Goal: Task Accomplishment & Management: Use online tool/utility

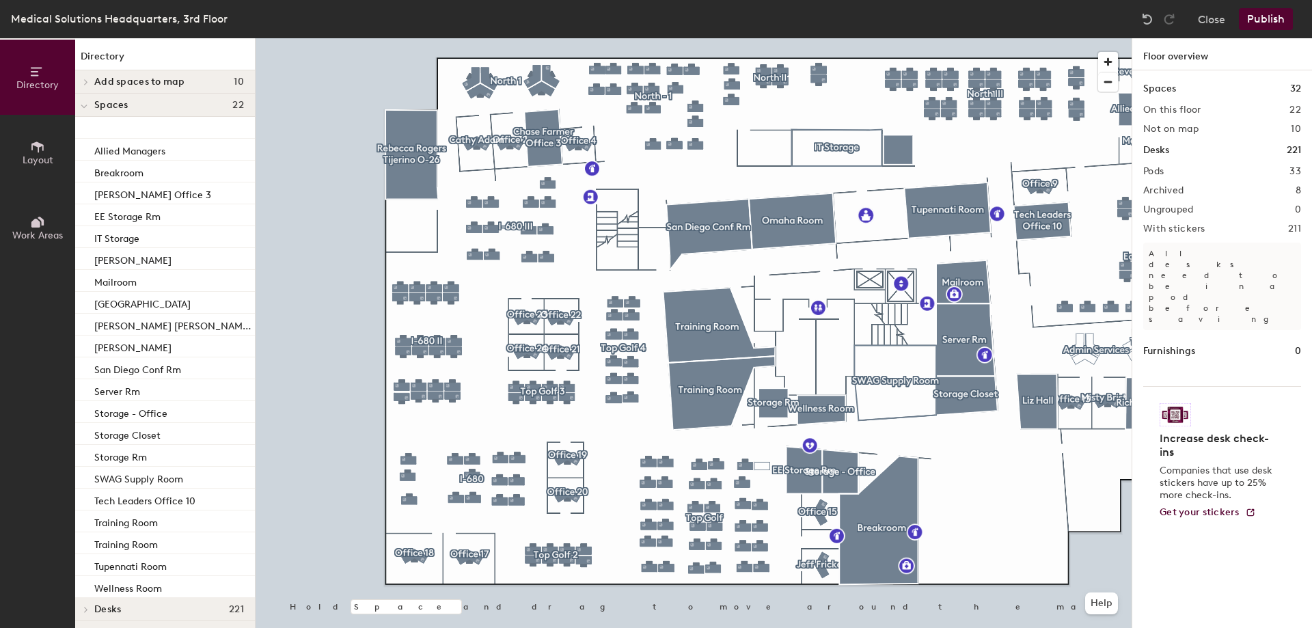
click at [44, 156] on span "Layout" at bounding box center [38, 160] width 31 height 12
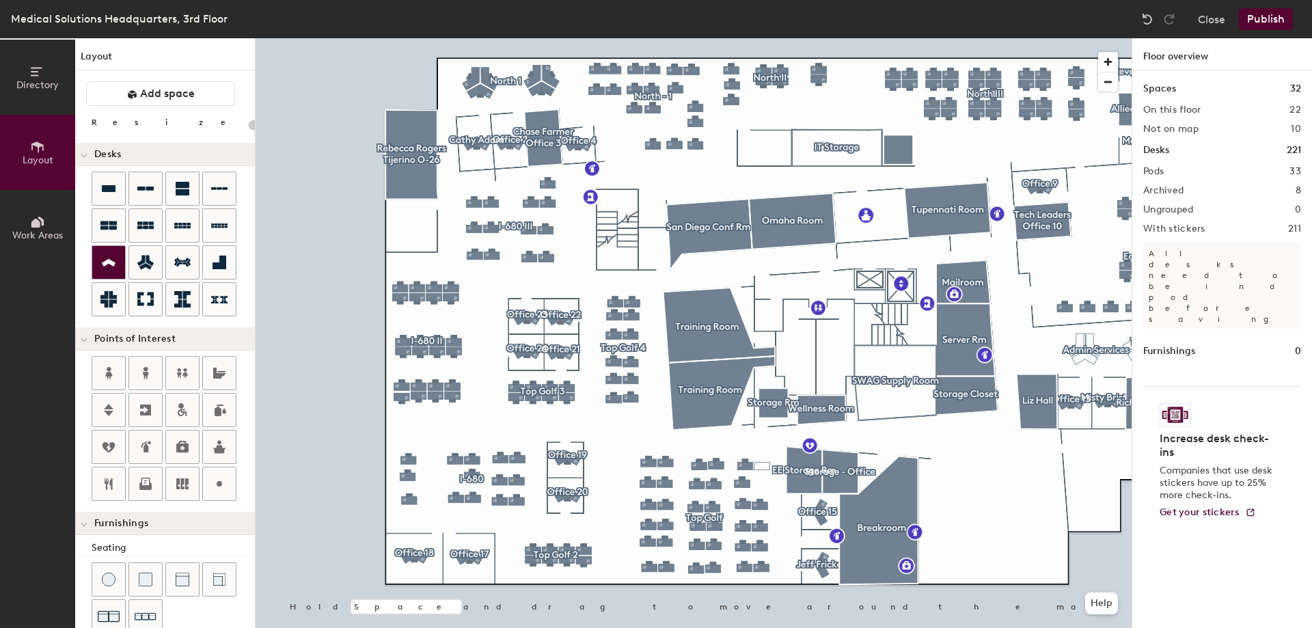
click at [101, 258] on icon at bounding box center [108, 263] width 16 height 16
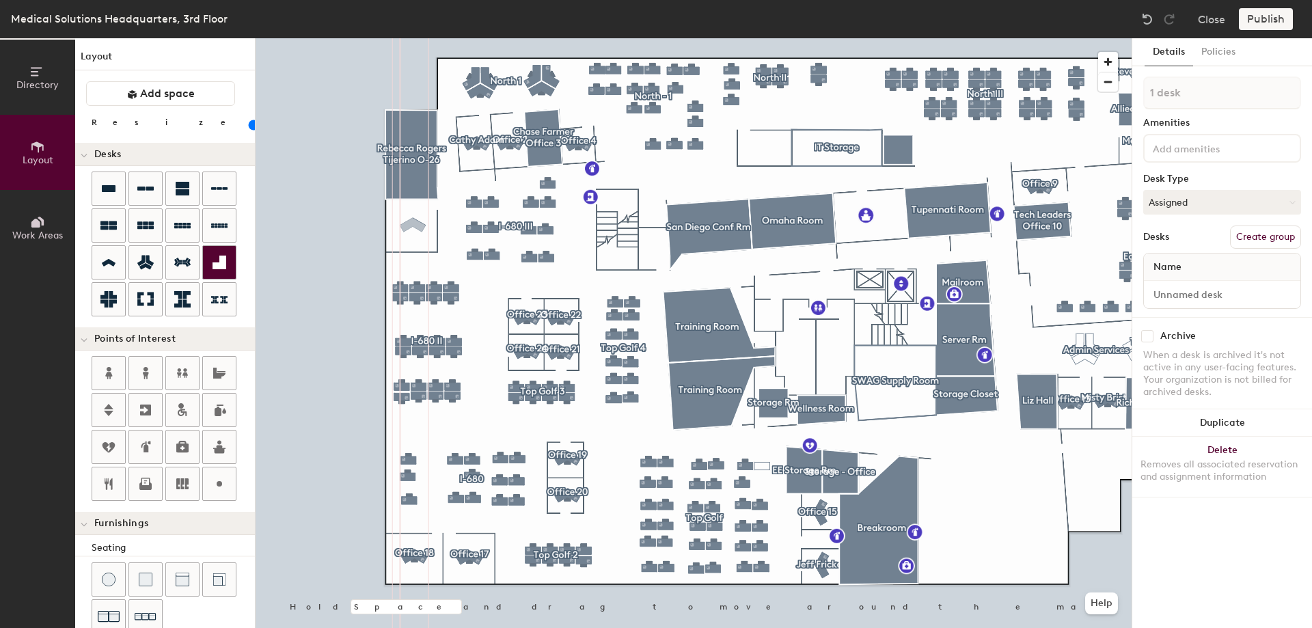
type input "100"
click at [1196, 295] on input at bounding box center [1222, 294] width 151 height 19
type input "Office 25"
click at [1274, 231] on button "Create group" at bounding box center [1265, 237] width 71 height 23
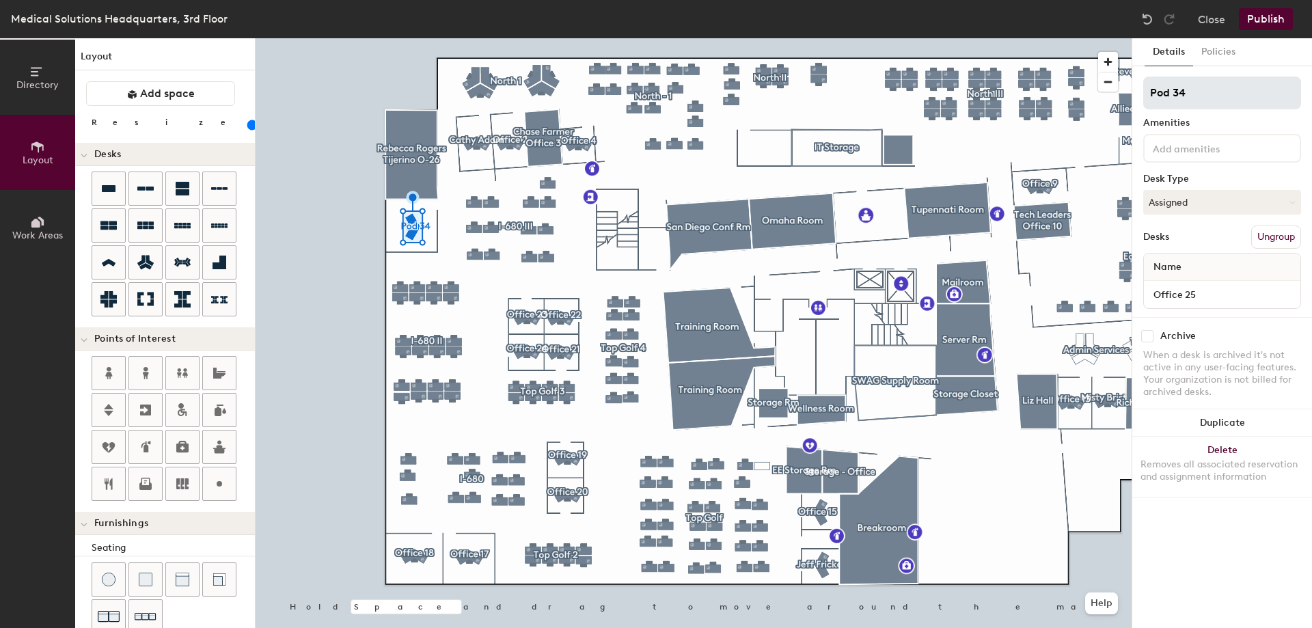
click at [1076, 103] on div "Directory Layout Work Areas Layout Add space Resize Desks Points of Interest Fu…" at bounding box center [656, 333] width 1312 height 590
type input "Office 25"
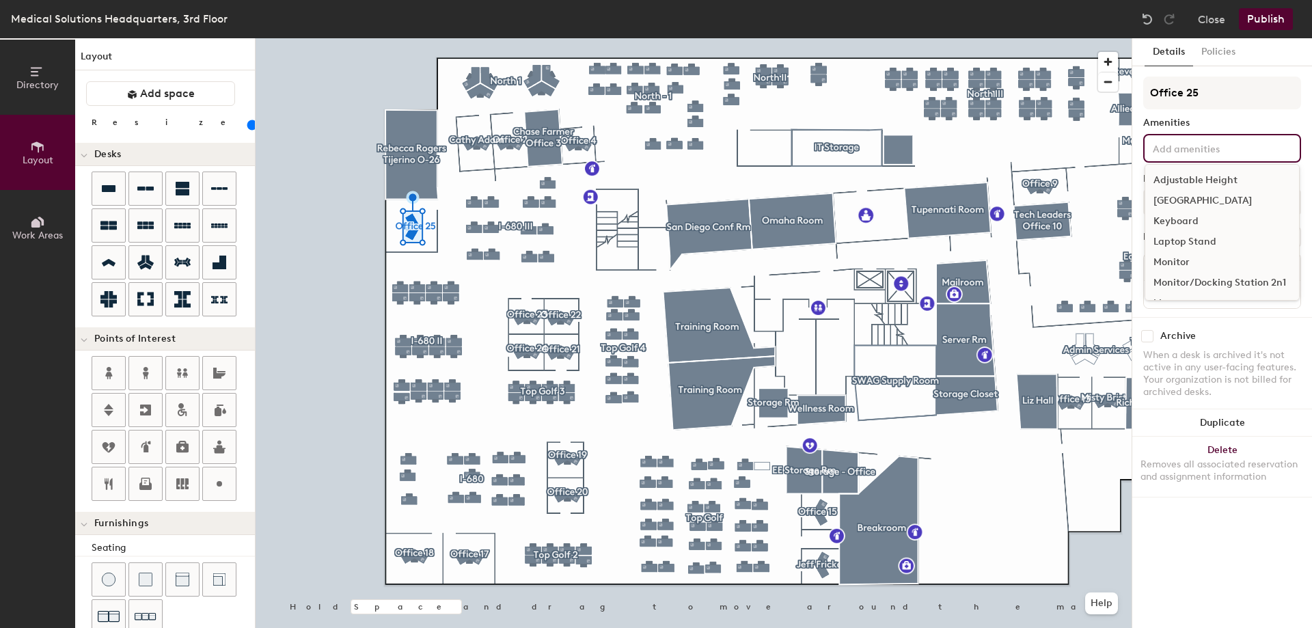
click at [1190, 146] on input at bounding box center [1211, 147] width 123 height 16
click at [1181, 197] on div "[GEOGRAPHIC_DATA]" at bounding box center [1222, 201] width 154 height 21
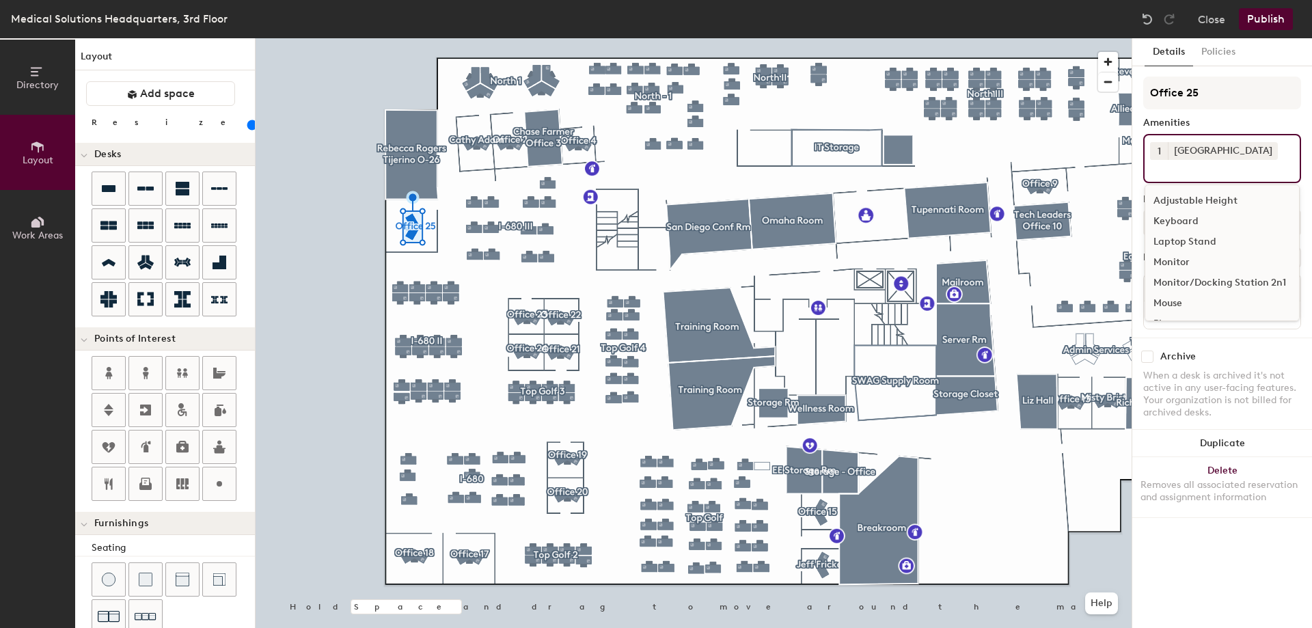
click at [1189, 220] on div "Keyboard" at bounding box center [1222, 221] width 154 height 21
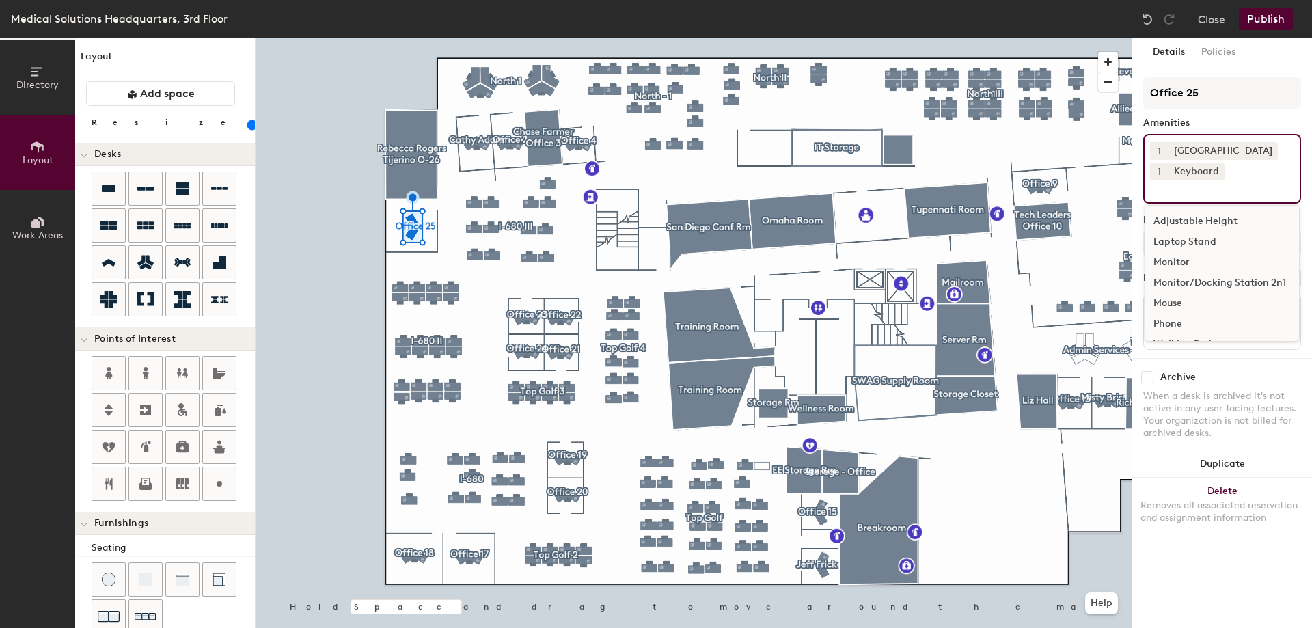
click at [1188, 262] on div "Monitor" at bounding box center [1222, 262] width 154 height 21
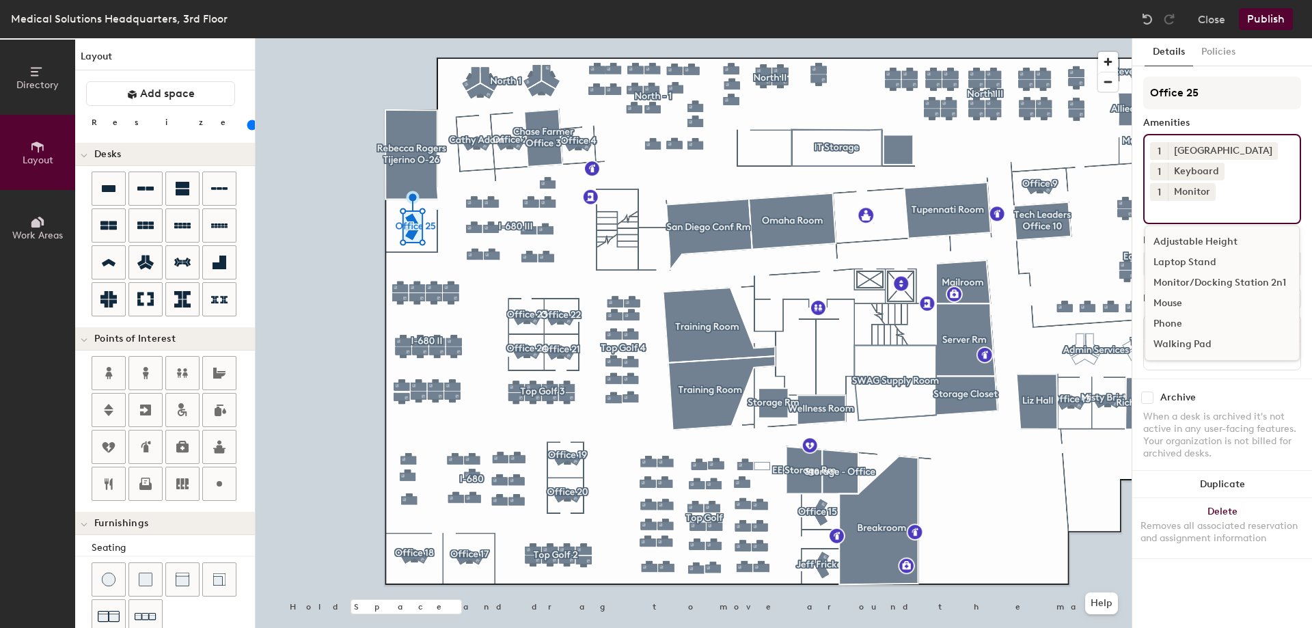
click at [1161, 185] on span "1" at bounding box center [1159, 192] width 3 height 14
click at [1168, 201] on div "2" at bounding box center [1159, 210] width 18 height 18
click at [1184, 293] on div "Mouse" at bounding box center [1222, 303] width 154 height 21
click at [1294, 381] on div "Archive When a desk is archived it's not active in any user-facing features. Yo…" at bounding box center [1222, 428] width 180 height 98
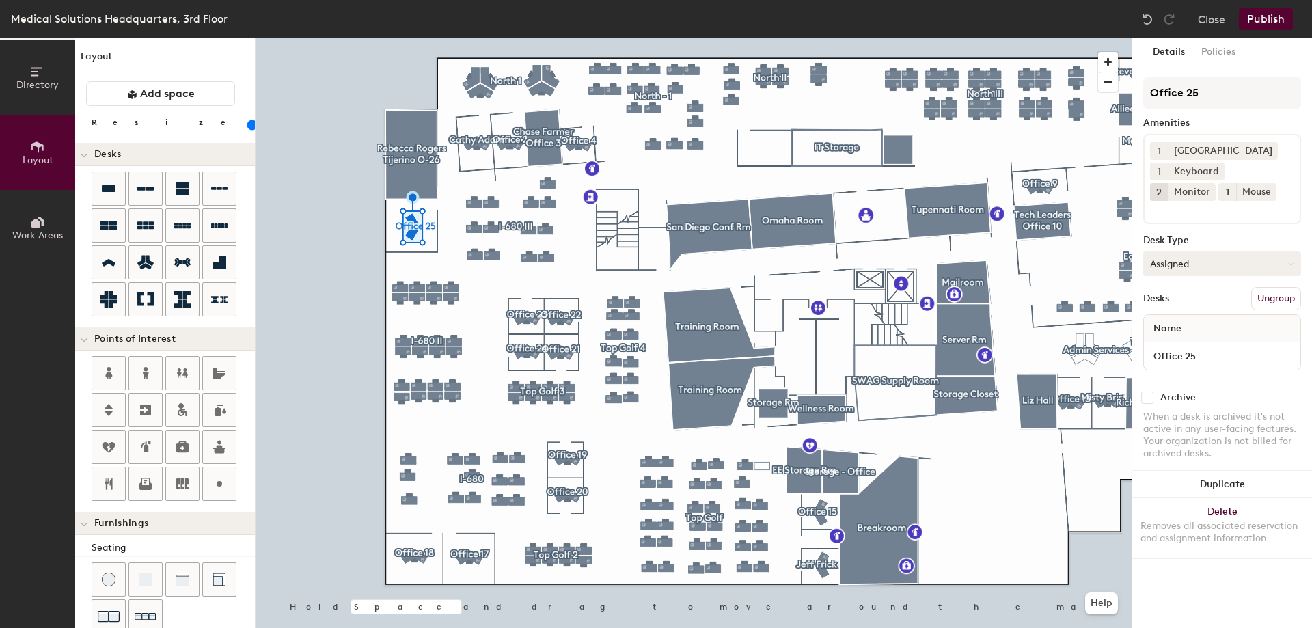
click at [1180, 261] on button "Assigned" at bounding box center [1222, 263] width 158 height 25
click at [1173, 346] on div "Hoteled" at bounding box center [1212, 347] width 137 height 21
click at [1224, 49] on button "Policies" at bounding box center [1218, 52] width 51 height 28
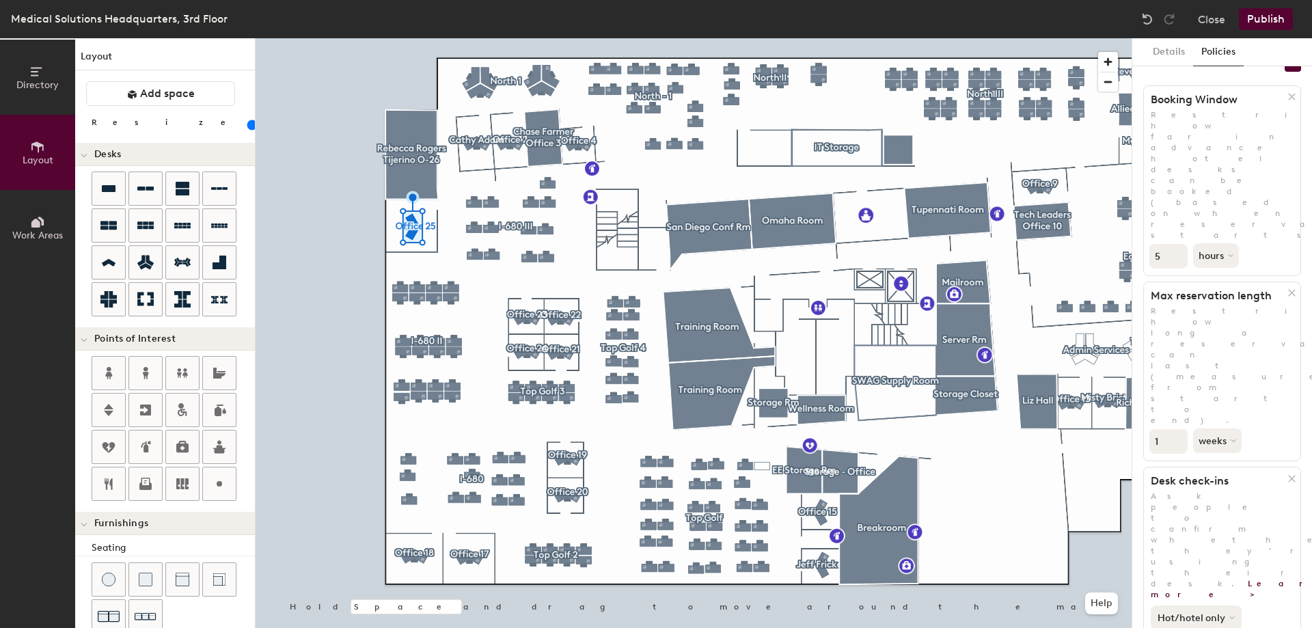
scroll to position [29, 0]
click at [1203, 606] on button "Hot/hotel only" at bounding box center [1196, 618] width 91 height 25
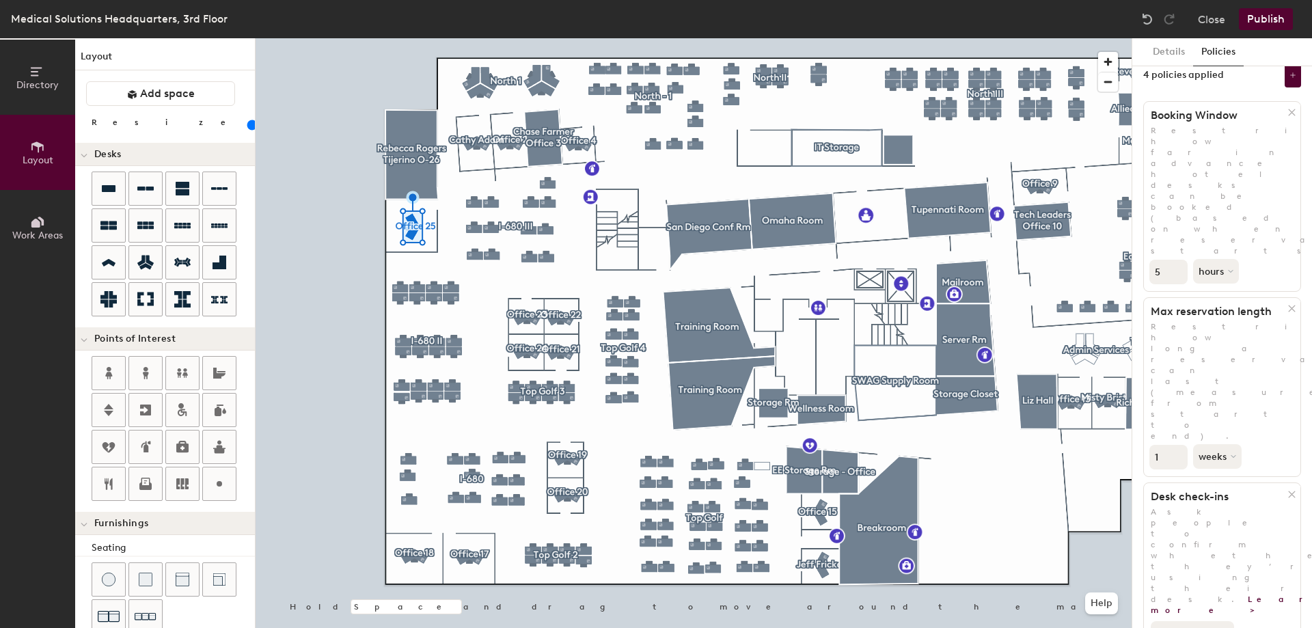
scroll to position [0, 0]
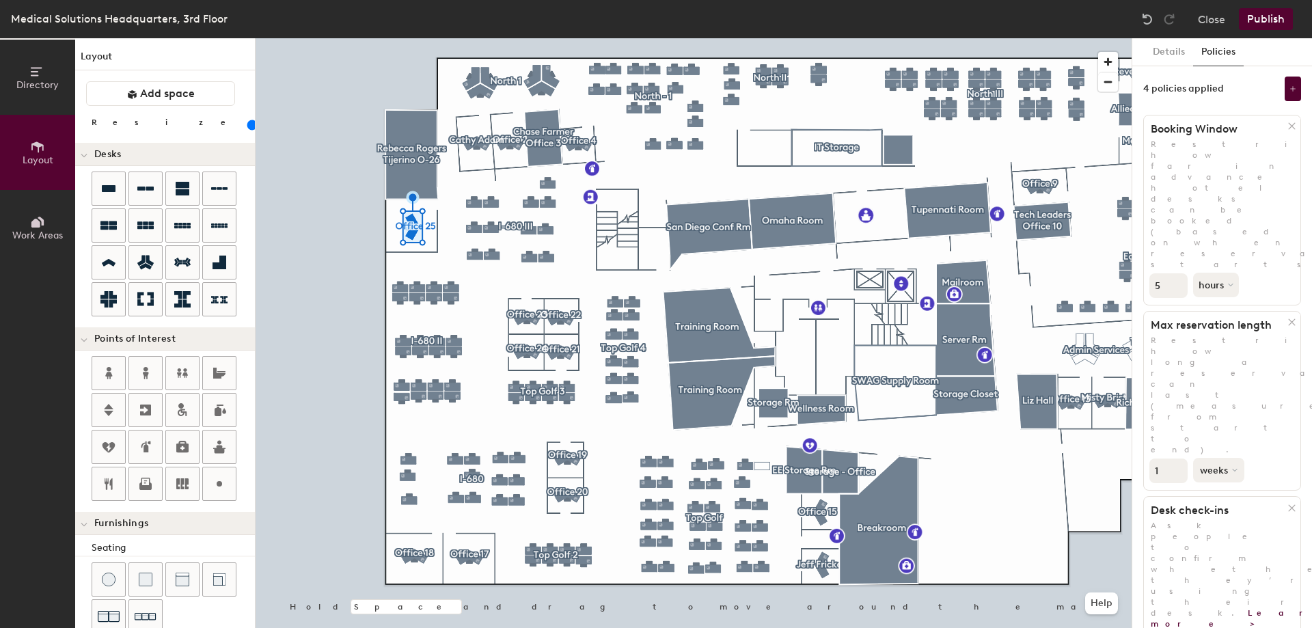
click at [1208, 458] on button "weeks" at bounding box center [1218, 470] width 51 height 25
click at [1223, 532] on div "days" at bounding box center [1220, 542] width 53 height 21
drag, startPoint x: 1168, startPoint y: 292, endPoint x: 1145, endPoint y: 288, distance: 23.7
click at [1145, 455] on div "1 days" at bounding box center [1222, 469] width 156 height 28
type input "5"
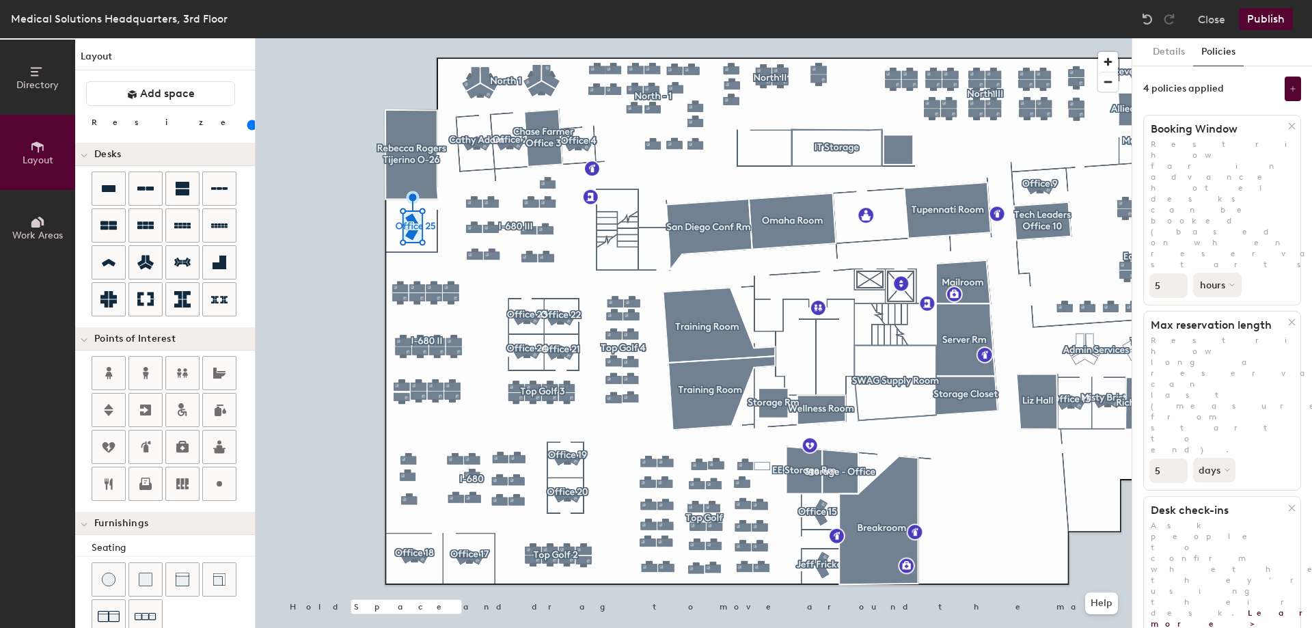
click at [1211, 273] on button "hours" at bounding box center [1217, 285] width 49 height 25
click at [1227, 347] on div "days" at bounding box center [1220, 357] width 53 height 21
click at [1270, 270] on div "5 days" at bounding box center [1222, 284] width 156 height 28
click at [1227, 284] on icon at bounding box center [1229, 285] width 4 height 2
click at [1176, 273] on input "6" at bounding box center [1168, 285] width 38 height 25
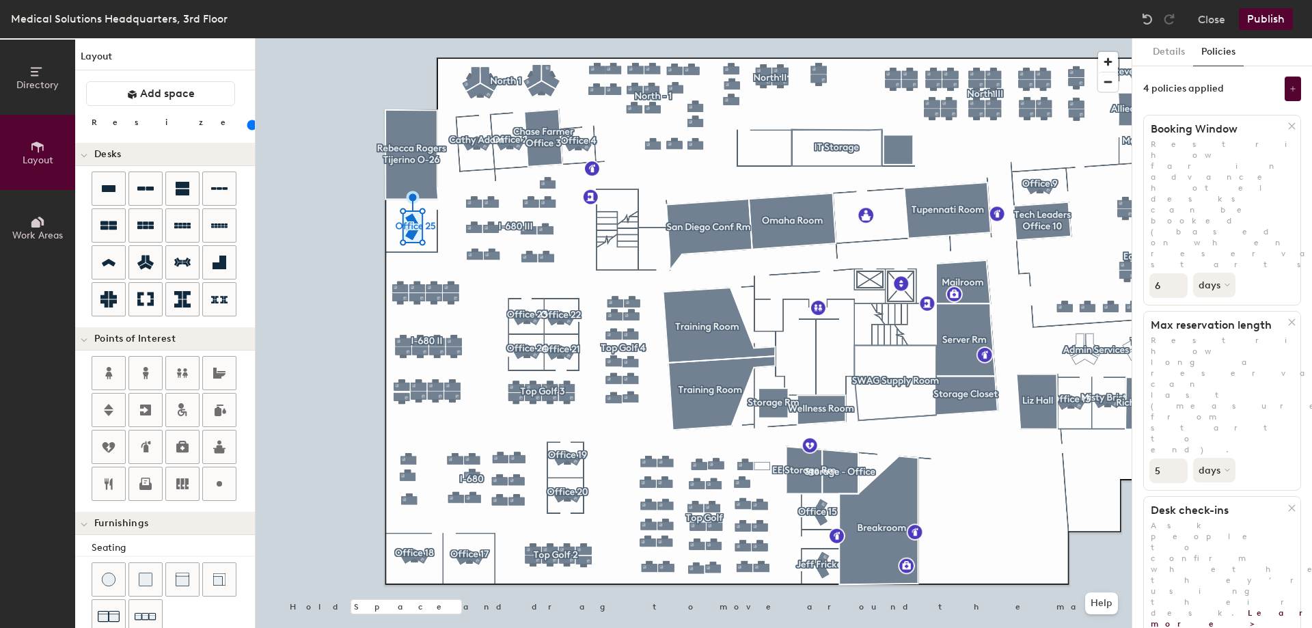
click at [1176, 273] on input "7" at bounding box center [1168, 285] width 38 height 25
click at [1256, 270] on div "7 days" at bounding box center [1222, 284] width 156 height 28
click at [1178, 273] on input "8" at bounding box center [1168, 285] width 38 height 25
click at [1178, 273] on input "9" at bounding box center [1168, 285] width 38 height 25
type input "10"
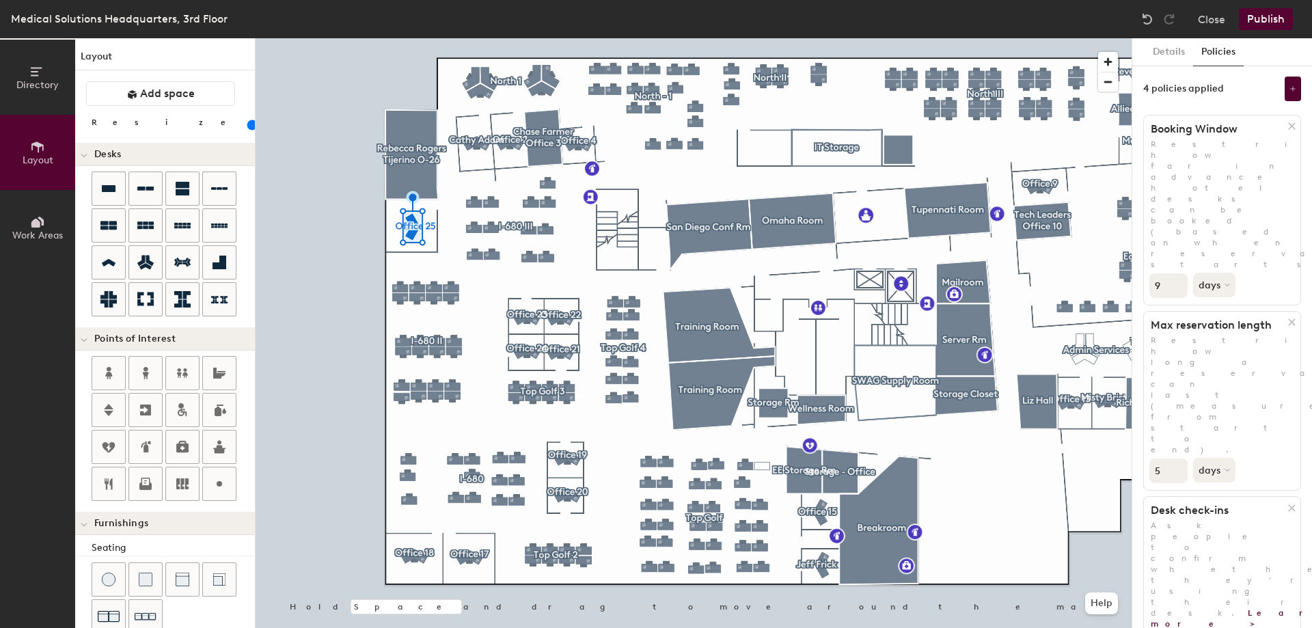
click at [1178, 273] on input "10" at bounding box center [1168, 285] width 38 height 25
click at [1264, 270] on div "10 days" at bounding box center [1222, 284] width 156 height 28
click at [1264, 21] on button "Publish" at bounding box center [1266, 19] width 54 height 22
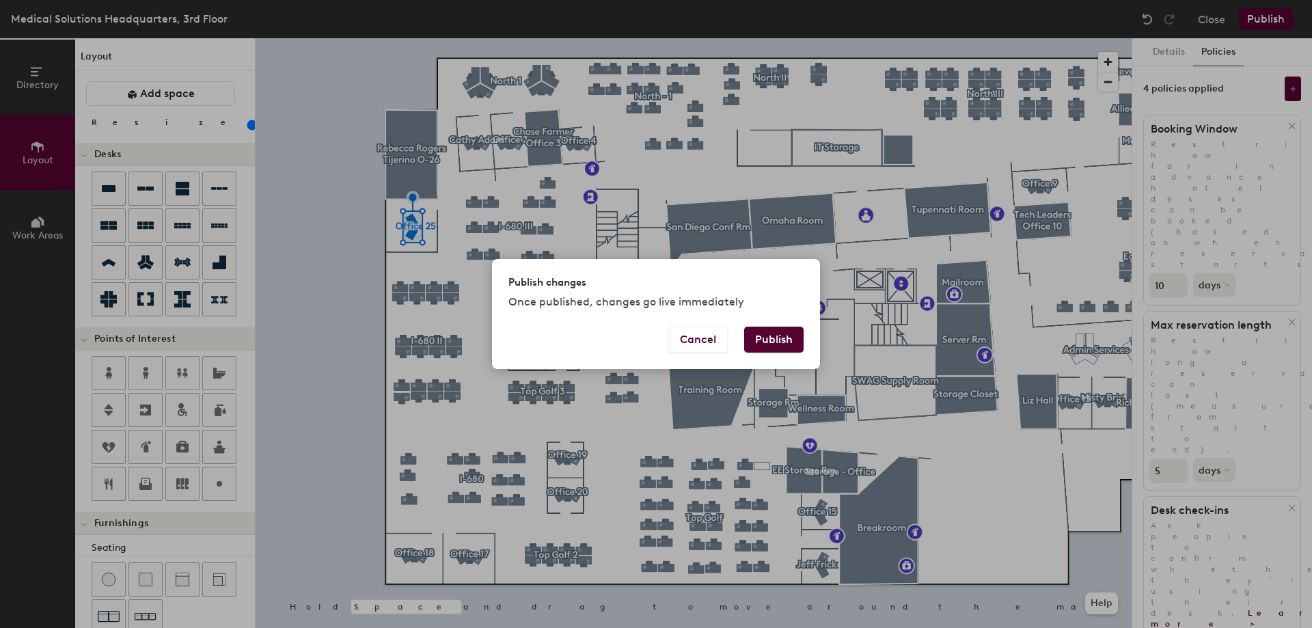
click at [764, 331] on button "Publish" at bounding box center [773, 340] width 59 height 26
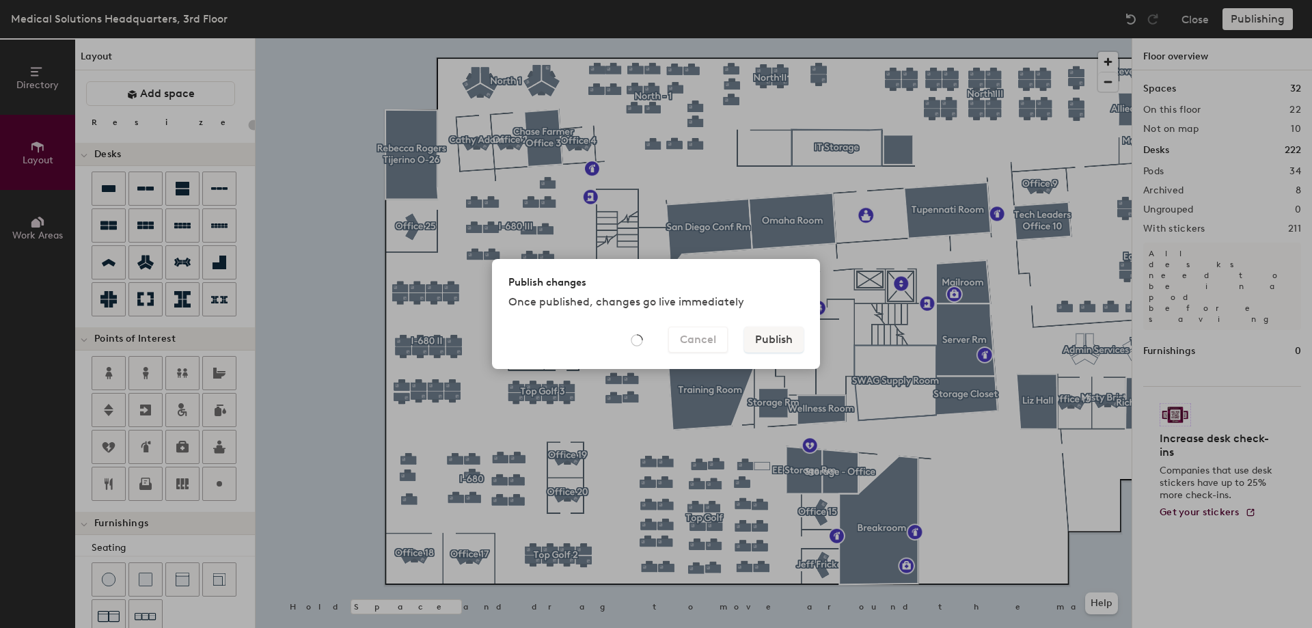
type input "20"
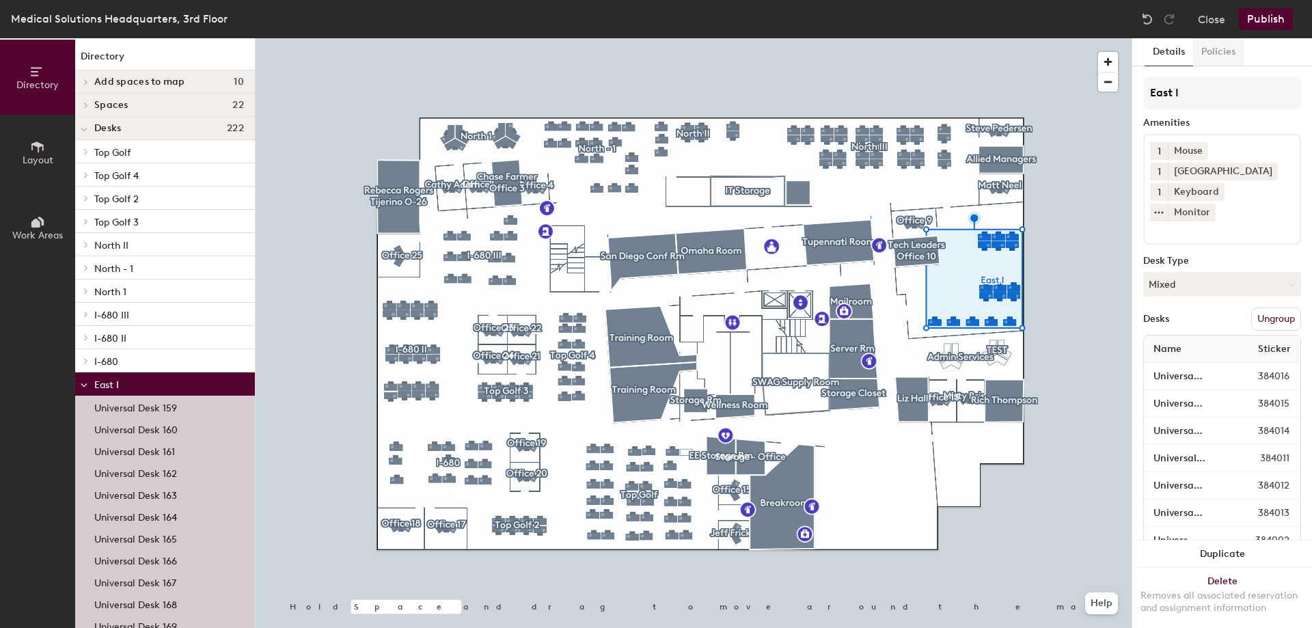
click at [1227, 46] on button "Policies" at bounding box center [1218, 52] width 51 height 28
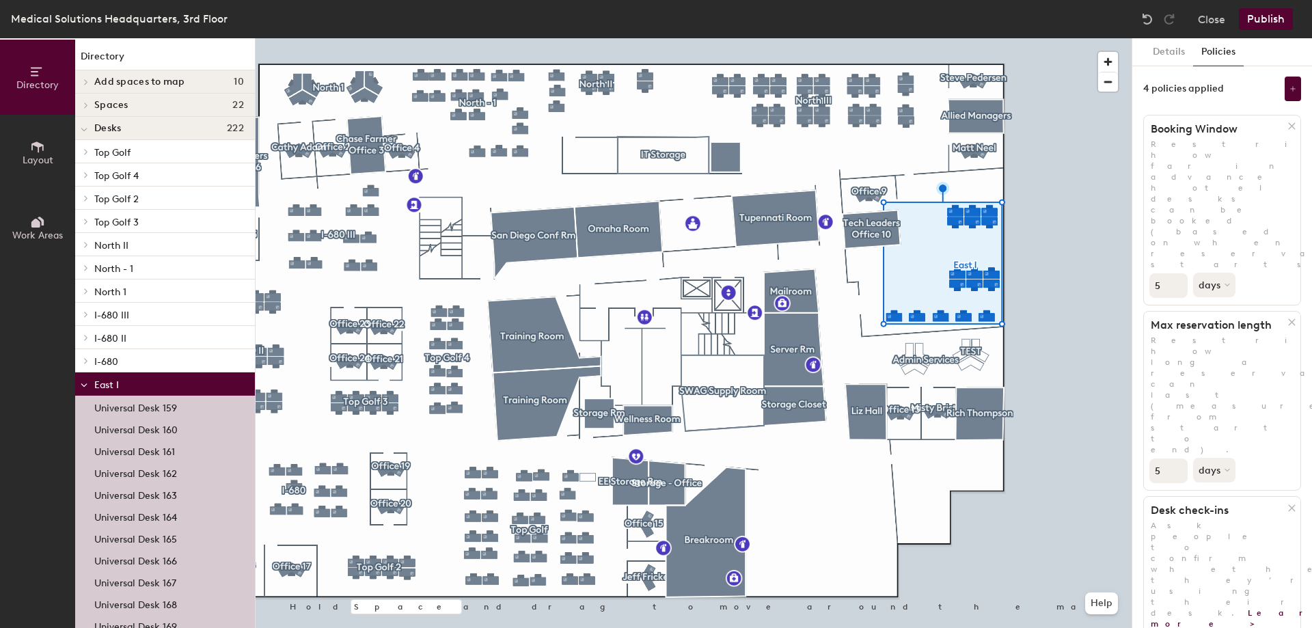
drag, startPoint x: 1165, startPoint y: 188, endPoint x: 1144, endPoint y: 191, distance: 21.4
click at [1144, 270] on div "5 days" at bounding box center [1222, 284] width 156 height 28
type input "14"
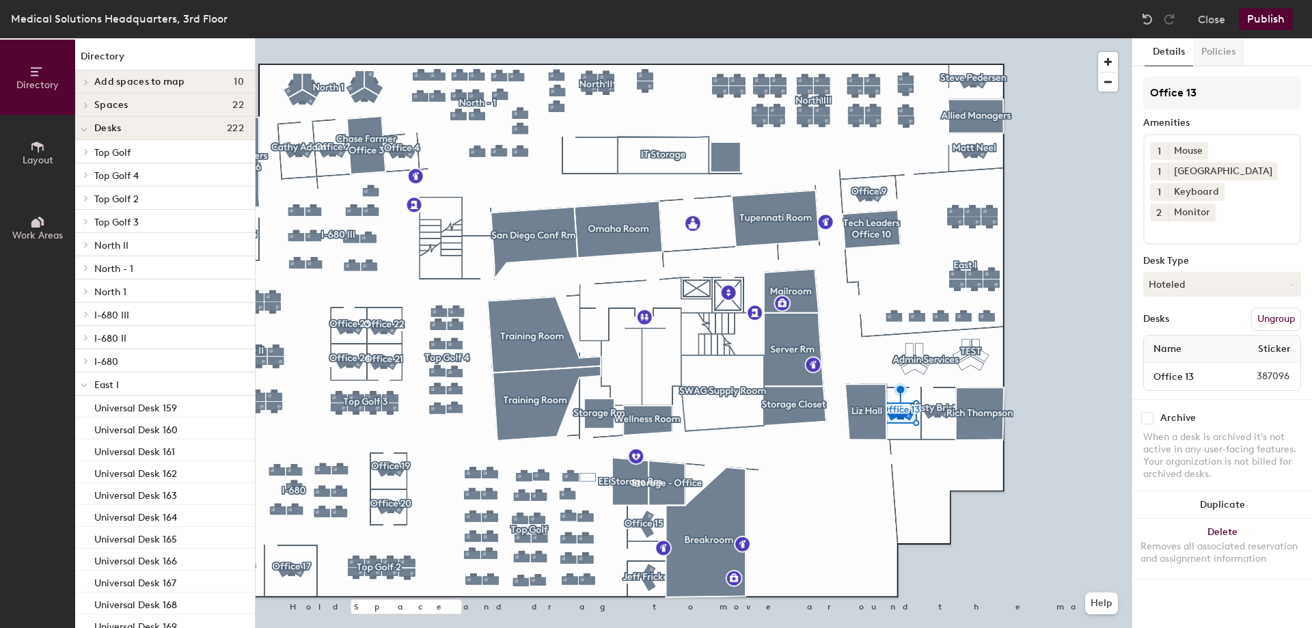
click at [1223, 51] on button "Policies" at bounding box center [1218, 52] width 51 height 28
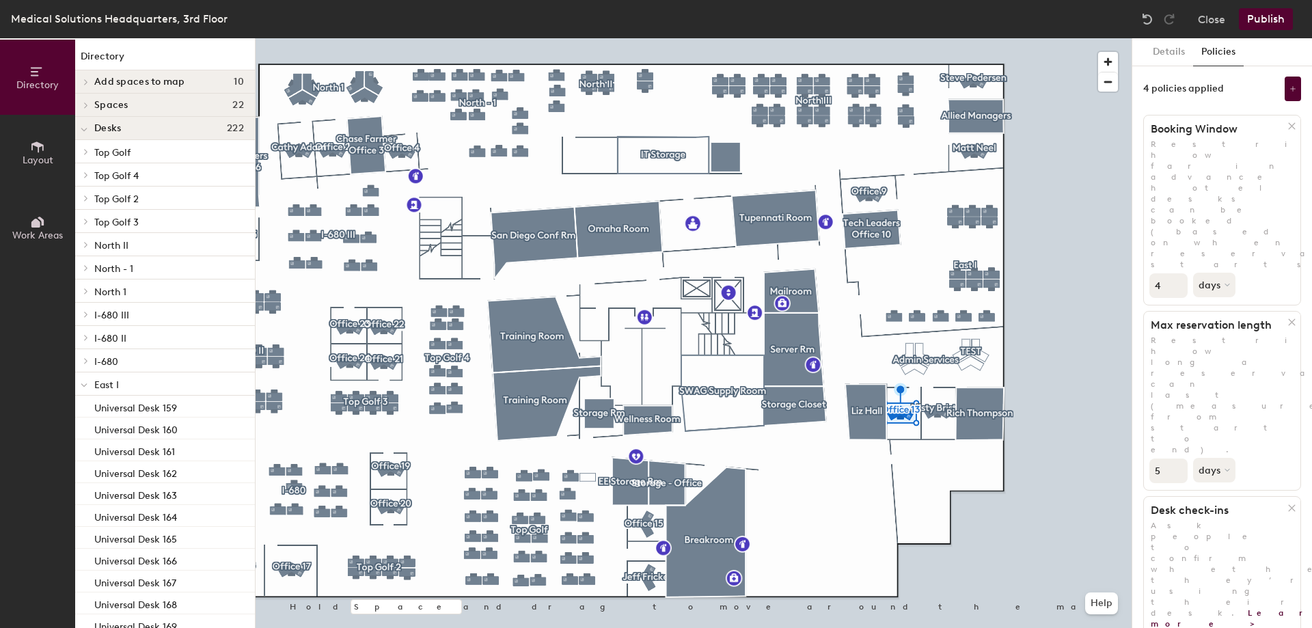
click at [1154, 273] on input "4" at bounding box center [1168, 285] width 38 height 25
type input "14"
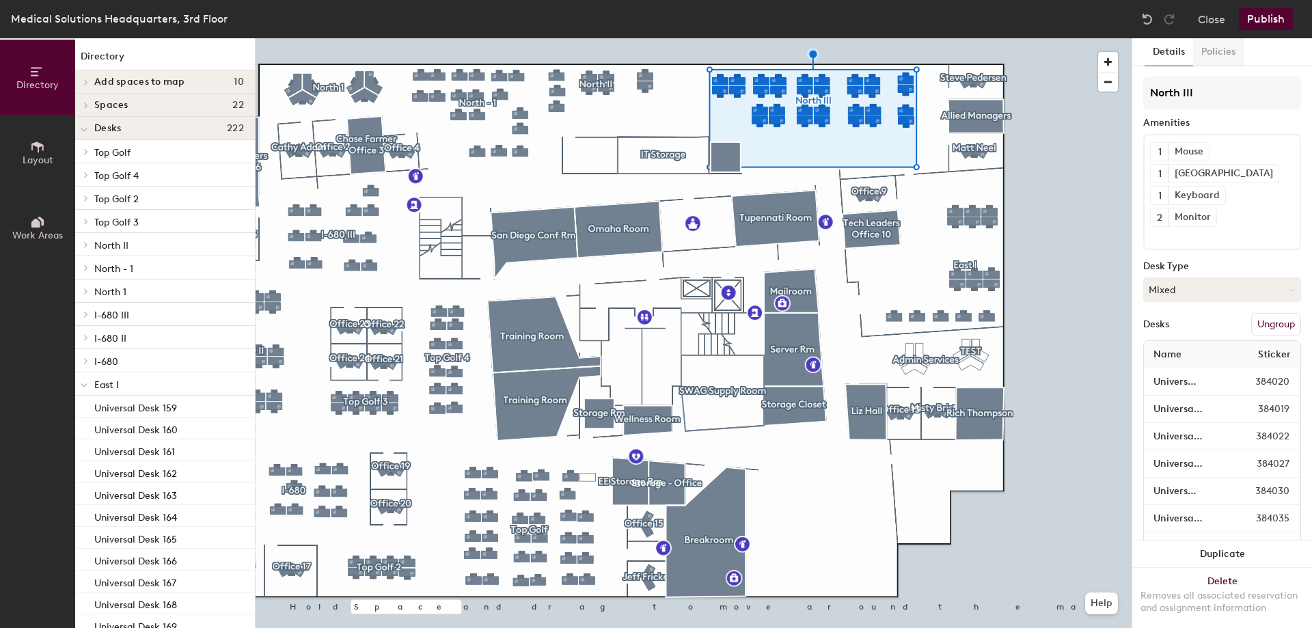
click at [1215, 53] on button "Policies" at bounding box center [1218, 52] width 51 height 28
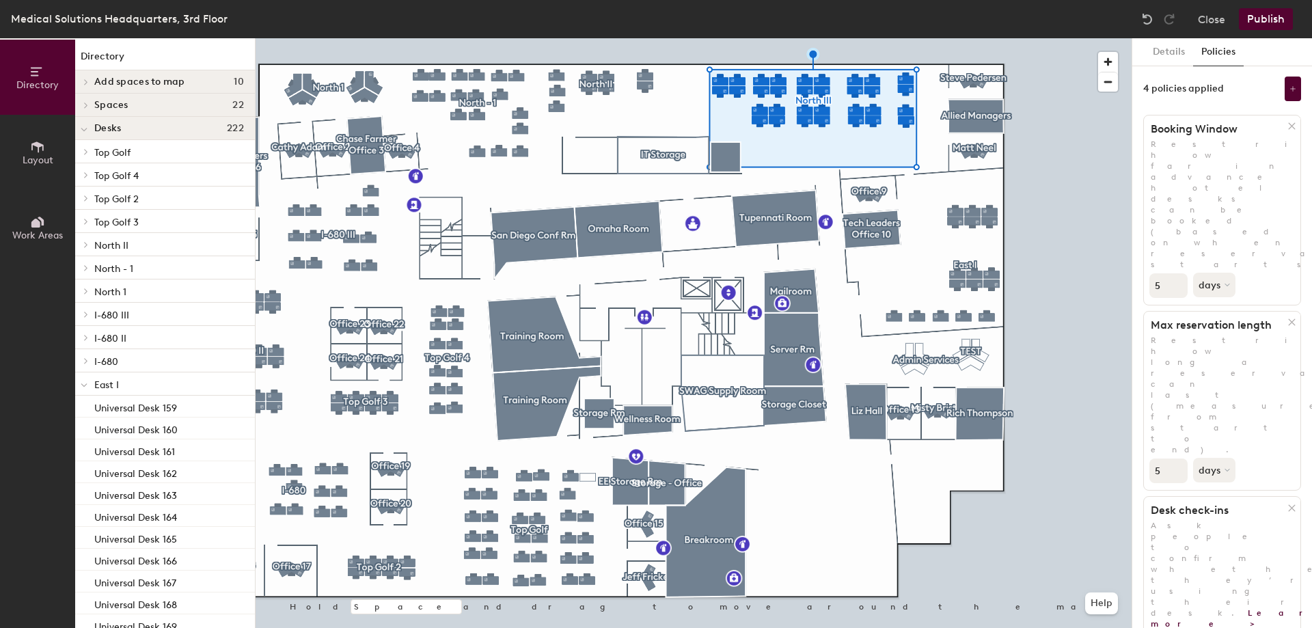
click at [1098, 189] on div "Directory Layout Work Areas Directory Add spaces to map 10 Office 25 [PERSON_NA…" at bounding box center [656, 333] width 1312 height 590
type input "14"
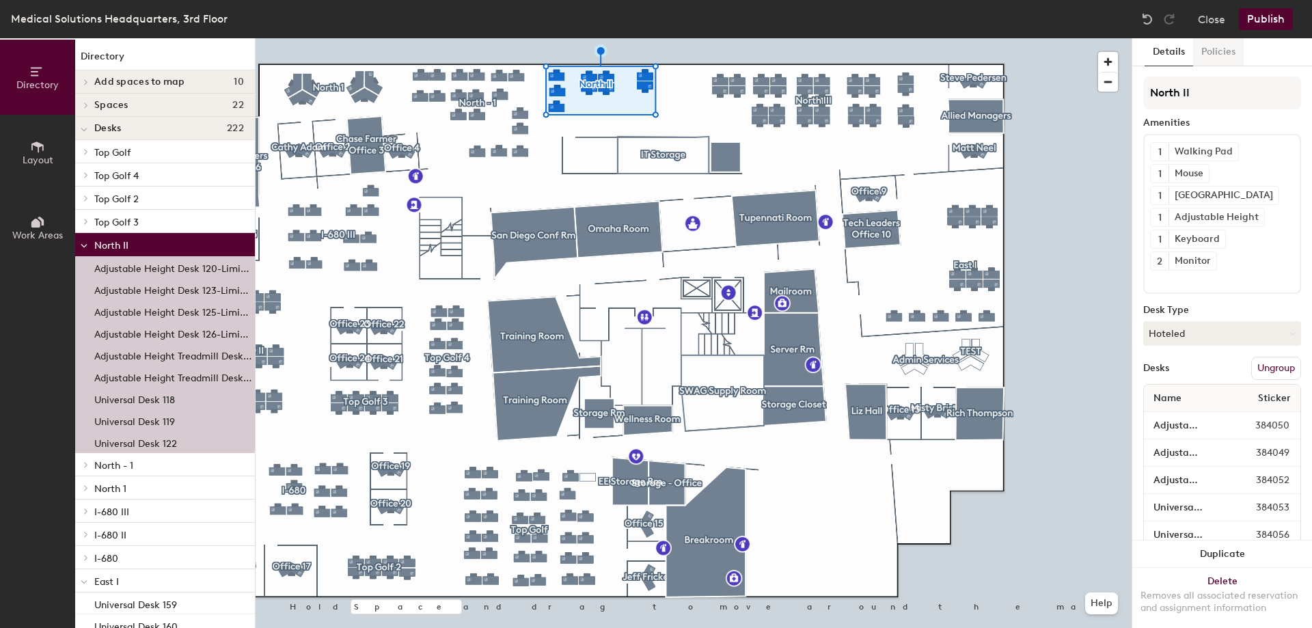
click at [1218, 55] on button "Policies" at bounding box center [1218, 52] width 51 height 28
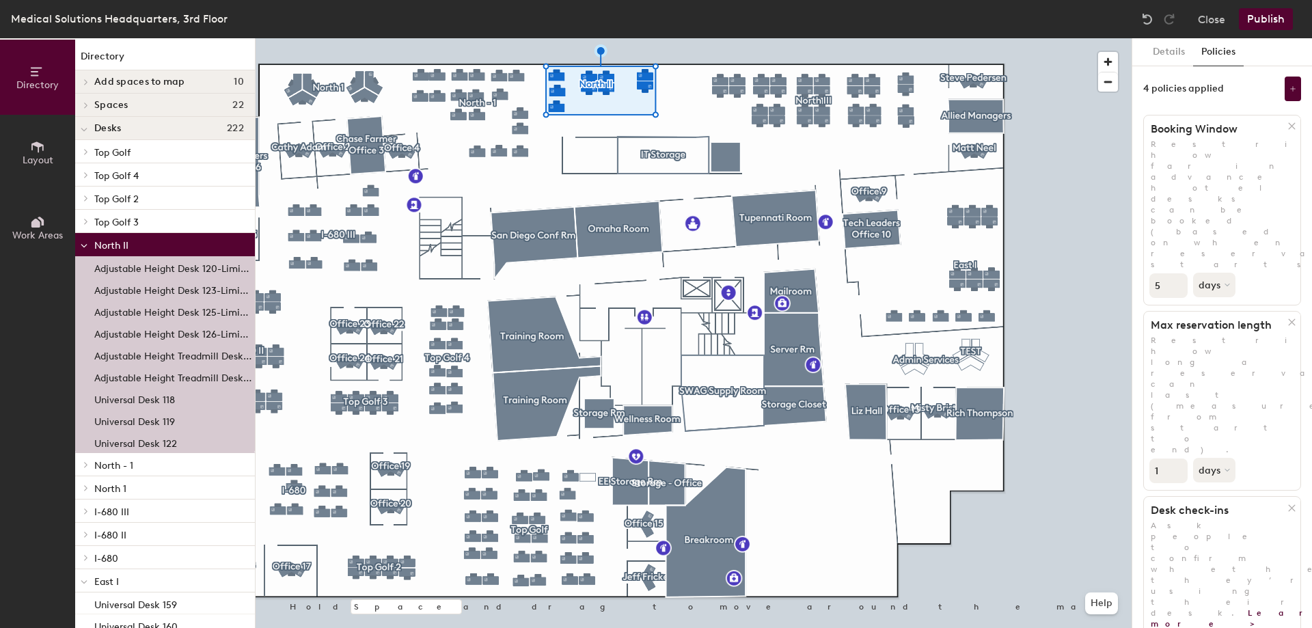
drag, startPoint x: 1167, startPoint y: 189, endPoint x: 1134, endPoint y: 189, distance: 33.5
click at [1134, 189] on div "Details Policies 4 policies applied Booking Window Restrict how far in advance …" at bounding box center [1222, 333] width 180 height 590
type input "14"
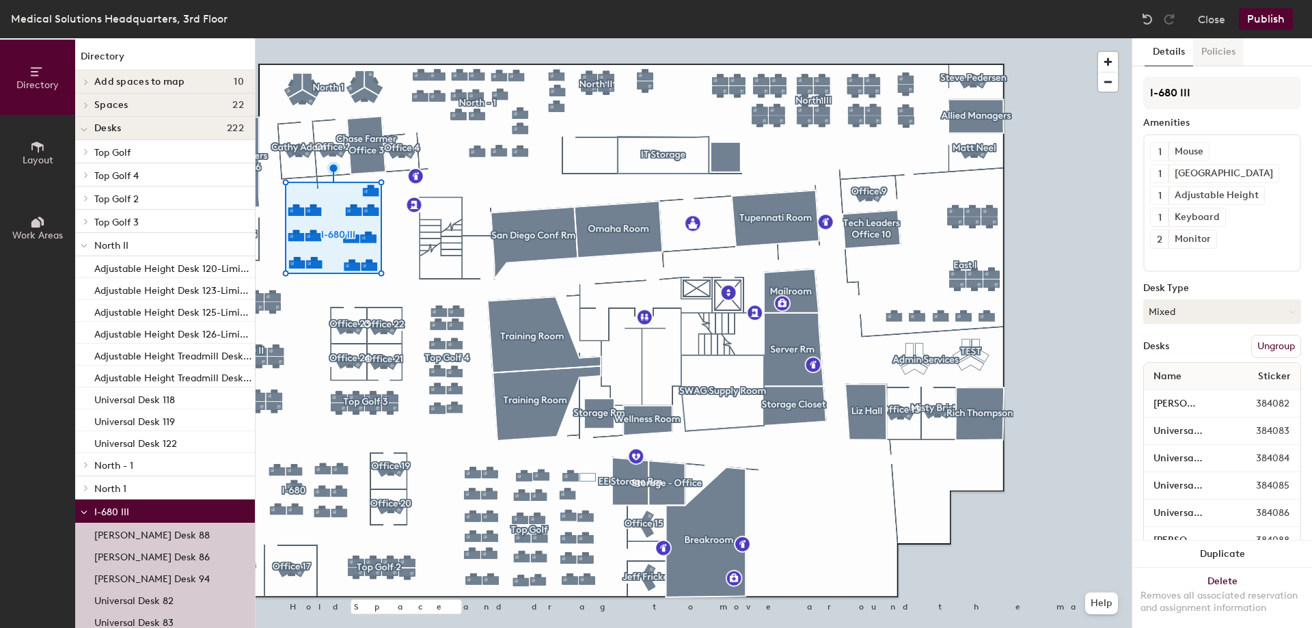
click at [1218, 49] on button "Policies" at bounding box center [1218, 52] width 51 height 28
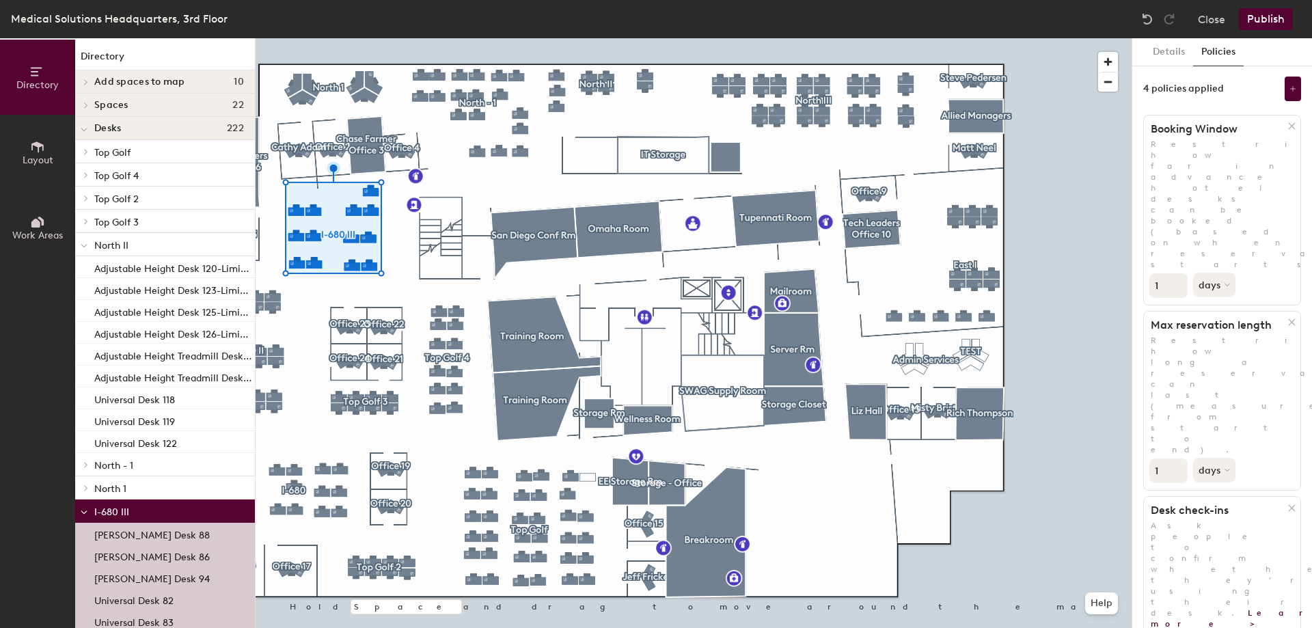
click at [1162, 273] on input "1" at bounding box center [1168, 285] width 38 height 25
type input "14"
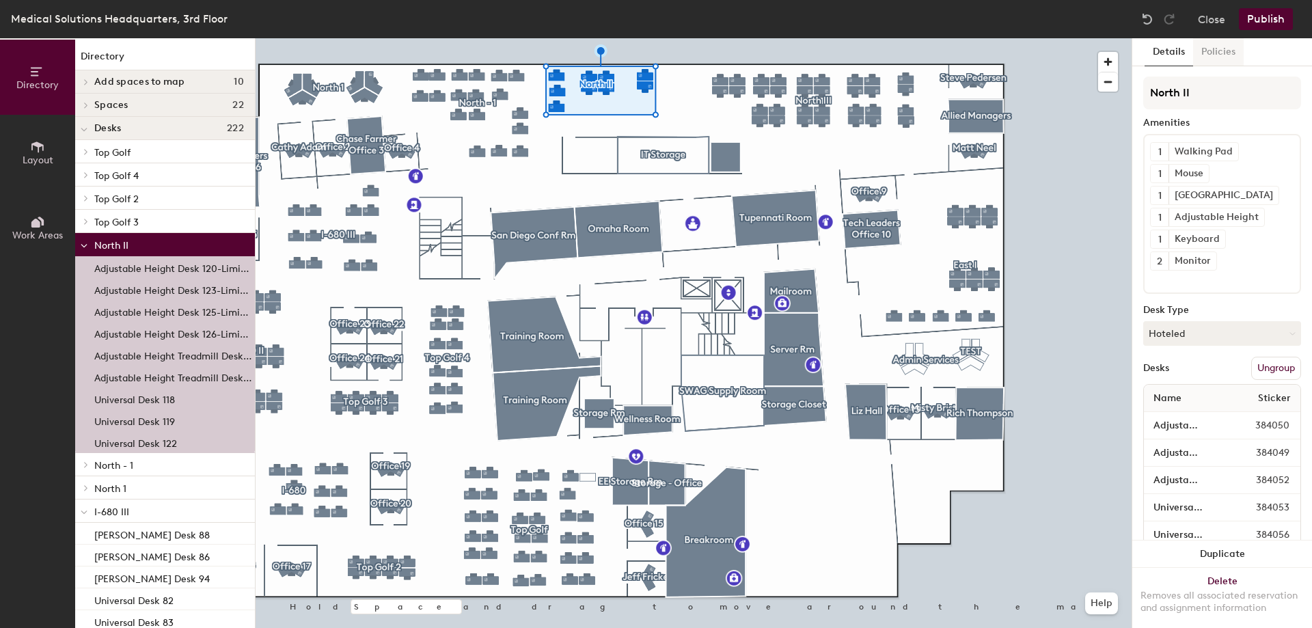
click at [1220, 50] on button "Policies" at bounding box center [1218, 52] width 51 height 28
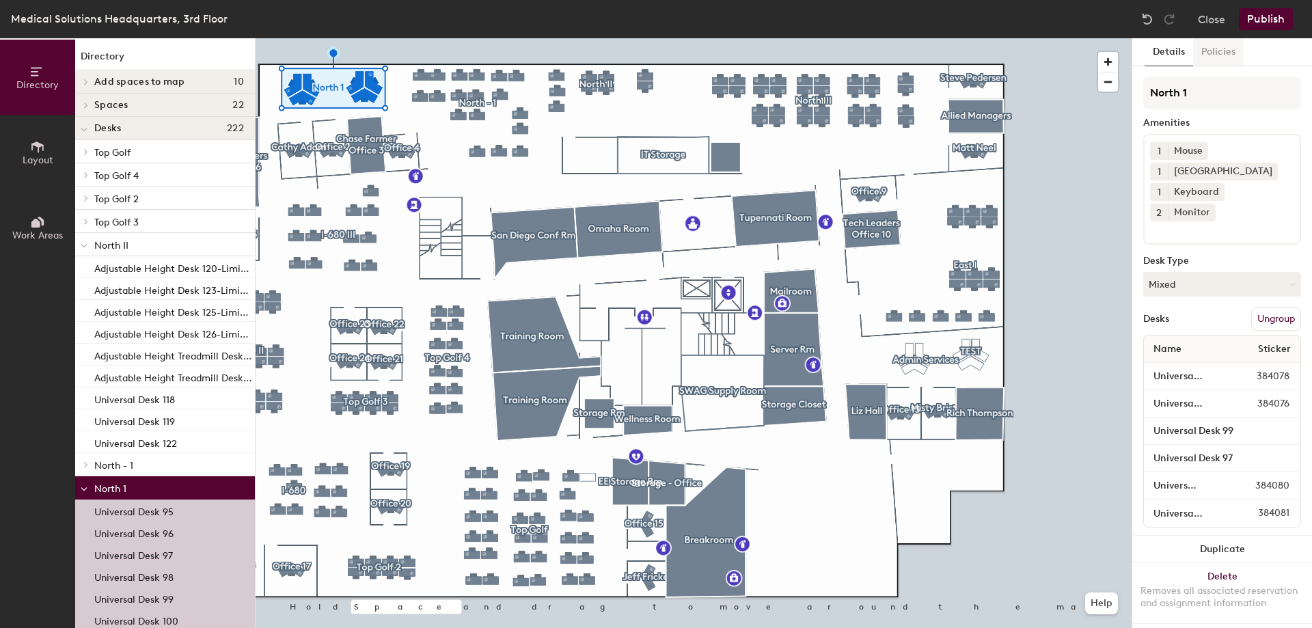
click at [1214, 52] on button "Policies" at bounding box center [1218, 52] width 51 height 28
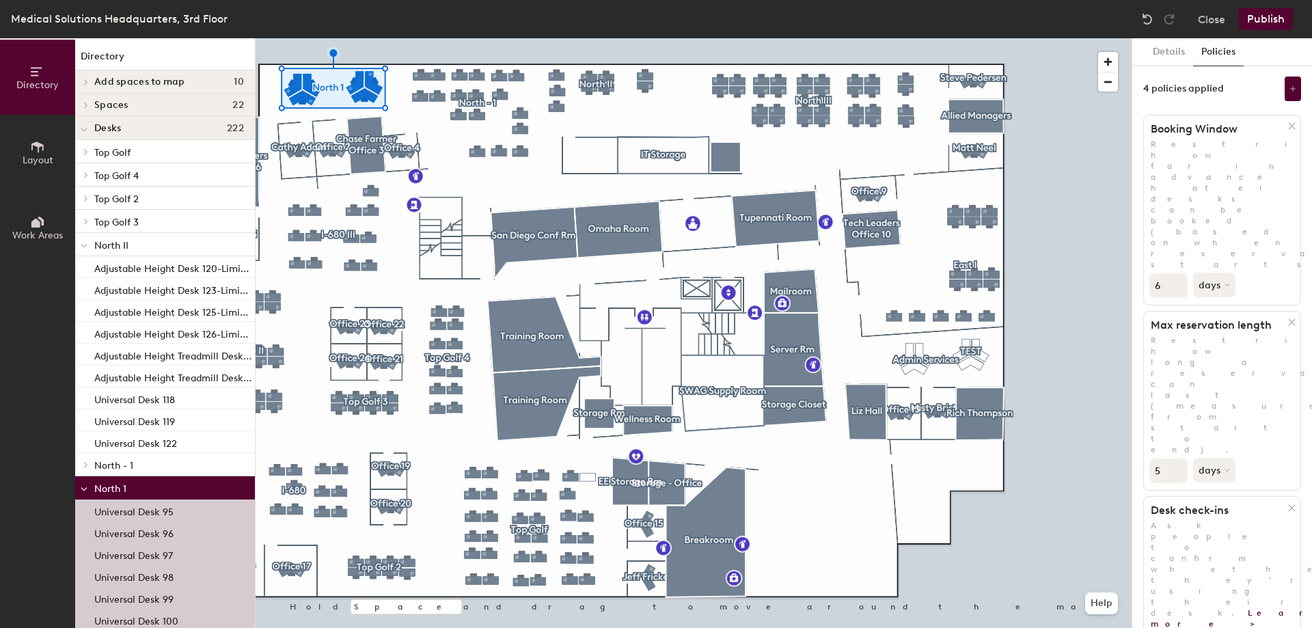
click at [1177, 273] on input "6" at bounding box center [1168, 285] width 38 height 25
click at [1177, 273] on input "7" at bounding box center [1168, 285] width 38 height 25
click at [1177, 273] on input "8" at bounding box center [1168, 285] width 38 height 25
click at [1177, 273] on input "9" at bounding box center [1168, 285] width 38 height 25
click at [1177, 273] on input "10" at bounding box center [1168, 285] width 38 height 25
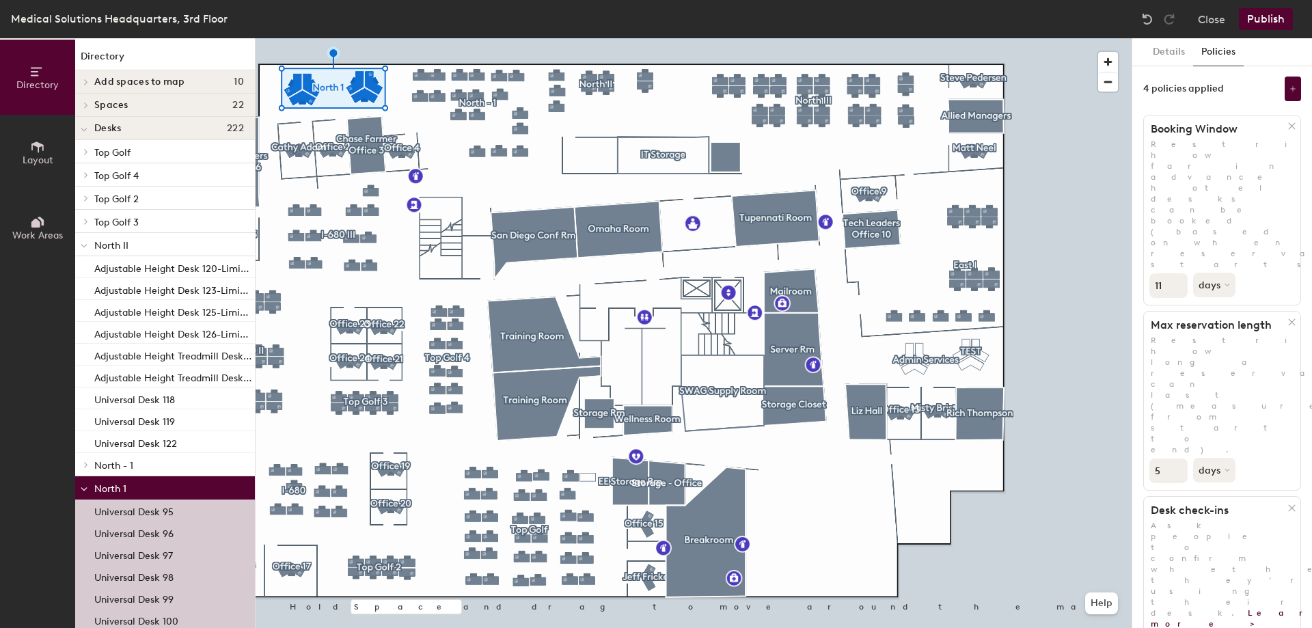
click at [1178, 273] on input "11" at bounding box center [1168, 285] width 38 height 25
click at [1178, 273] on input "12" at bounding box center [1168, 285] width 38 height 25
click at [1178, 273] on input "13" at bounding box center [1168, 285] width 38 height 25
type input "14"
click at [1178, 273] on input "14" at bounding box center [1168, 285] width 38 height 25
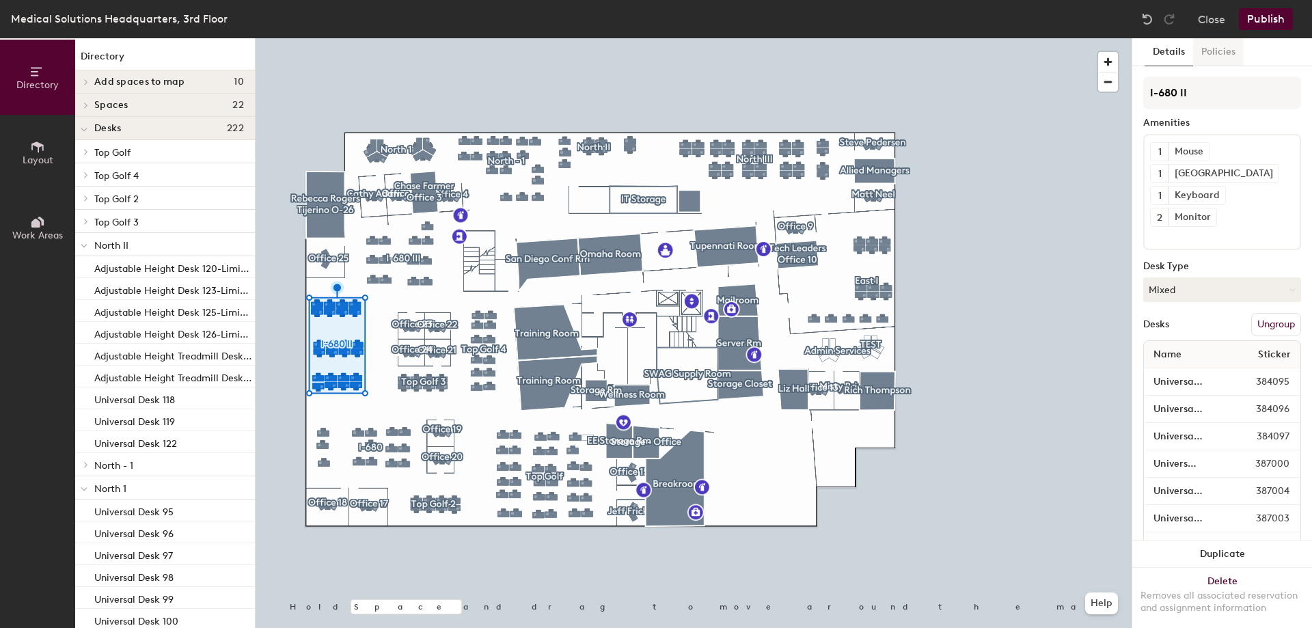
click at [1214, 54] on button "Policies" at bounding box center [1218, 52] width 51 height 28
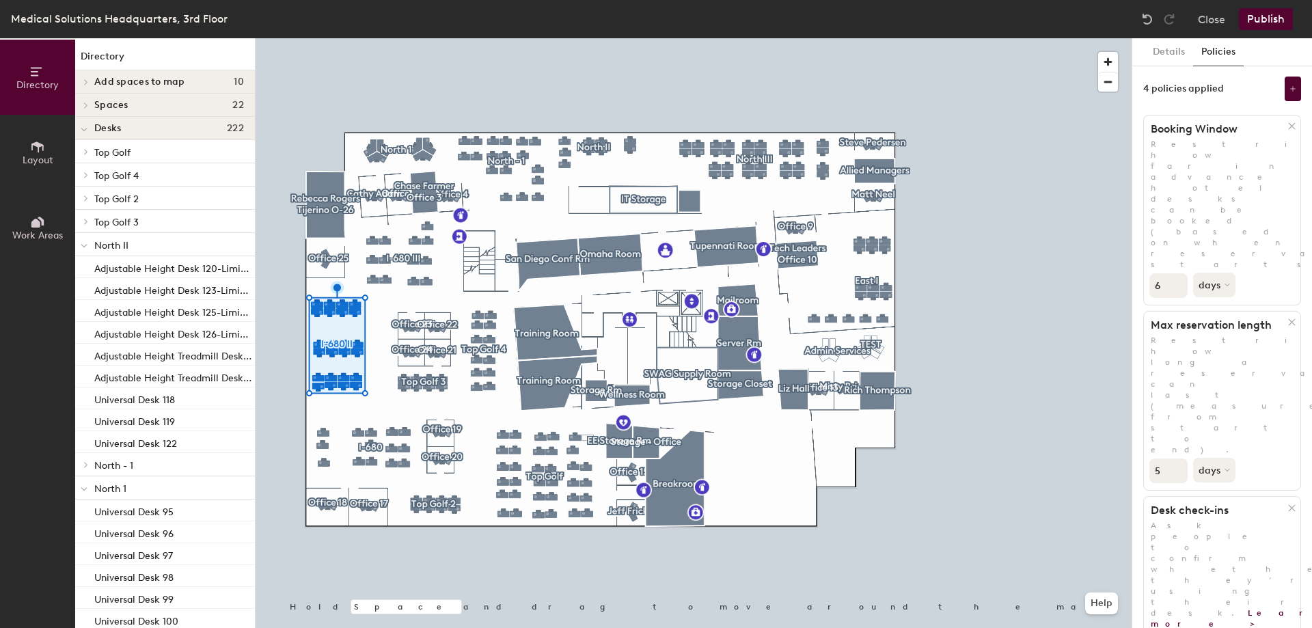
click at [1173, 273] on input "6" at bounding box center [1168, 285] width 38 height 25
click at [1175, 273] on input "7" at bounding box center [1168, 285] width 38 height 25
click at [1175, 273] on input "8" at bounding box center [1168, 285] width 38 height 25
click at [1175, 273] on input "9" at bounding box center [1168, 285] width 38 height 25
click at [1175, 273] on input "10" at bounding box center [1168, 285] width 38 height 25
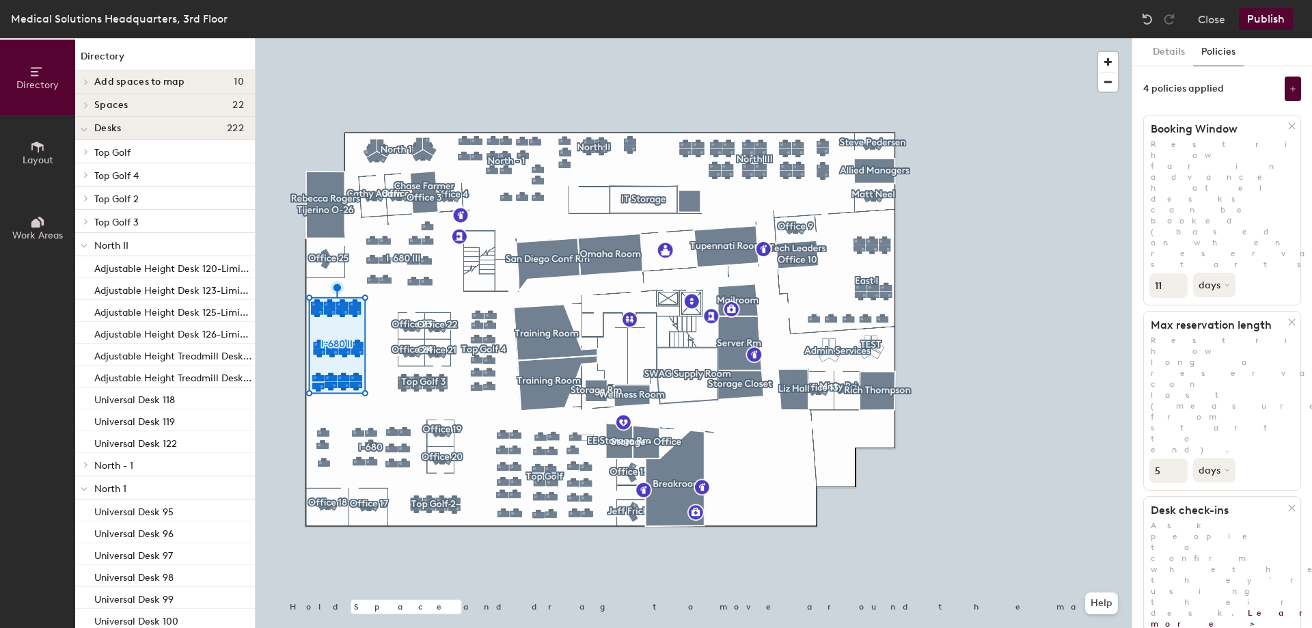
click at [1175, 273] on input "11" at bounding box center [1168, 285] width 38 height 25
click at [1175, 273] on input "12" at bounding box center [1168, 285] width 38 height 25
click at [1175, 273] on input "13" at bounding box center [1168, 285] width 38 height 25
type input "14"
click at [1175, 273] on input "14" at bounding box center [1168, 285] width 38 height 25
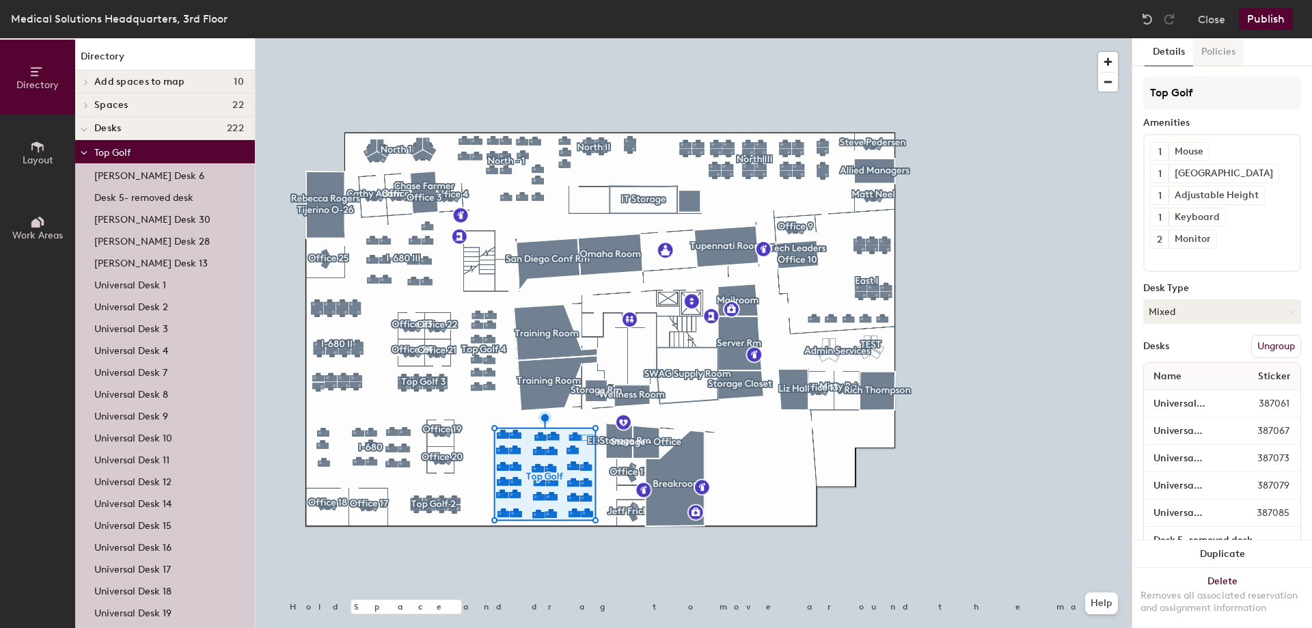
click at [1211, 40] on div "Medical Solutions Headquarters, 3rd Floor Close Publish Directory Layout Work A…" at bounding box center [656, 314] width 1312 height 628
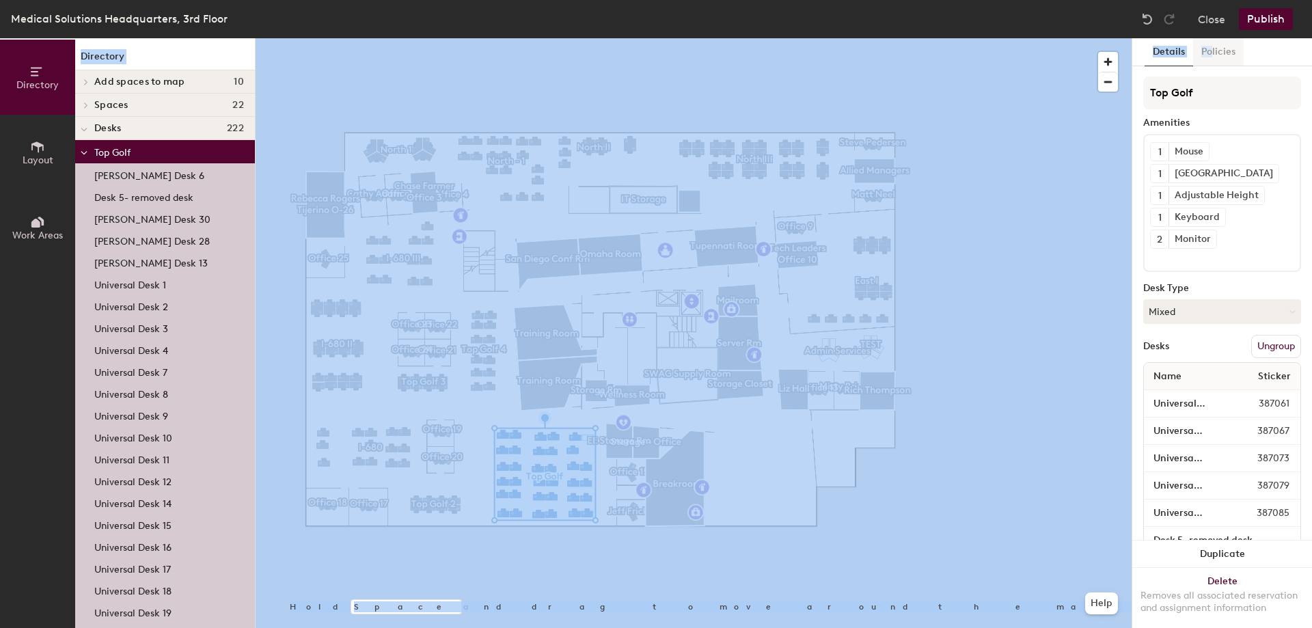
click at [1211, 47] on button "Policies" at bounding box center [1218, 52] width 51 height 28
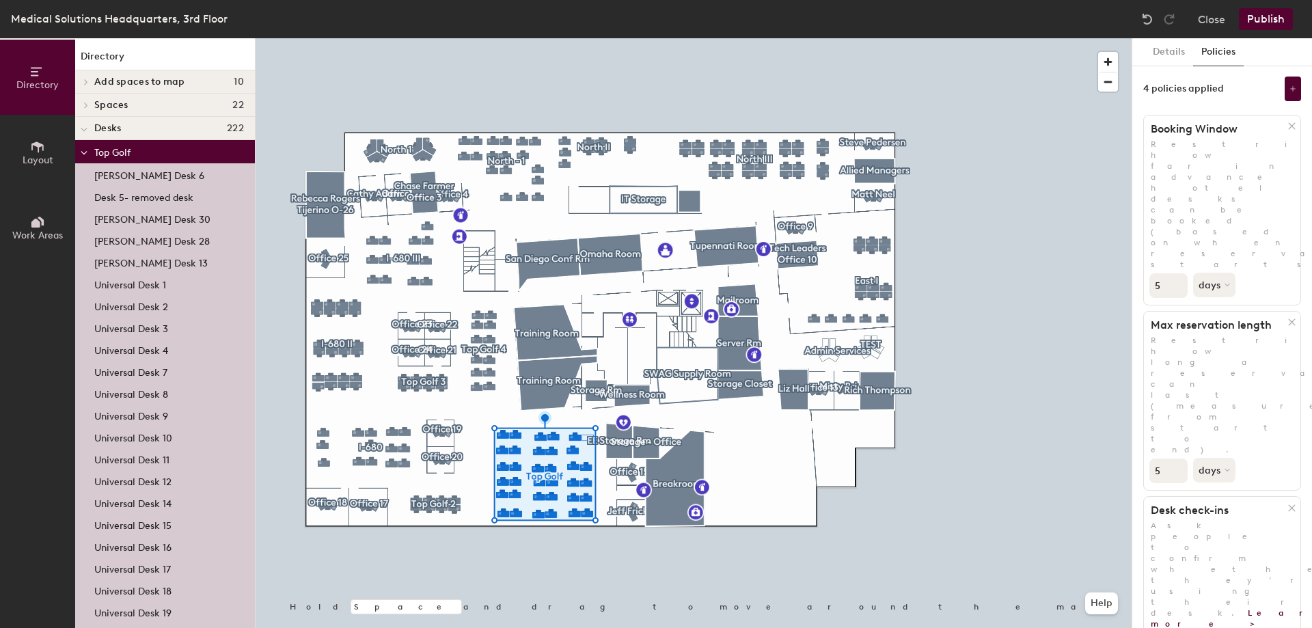
drag, startPoint x: 1158, startPoint y: 191, endPoint x: 1147, endPoint y: 189, distance: 11.1
click at [1147, 270] on div "5 days" at bounding box center [1222, 284] width 156 height 28
type input "14"
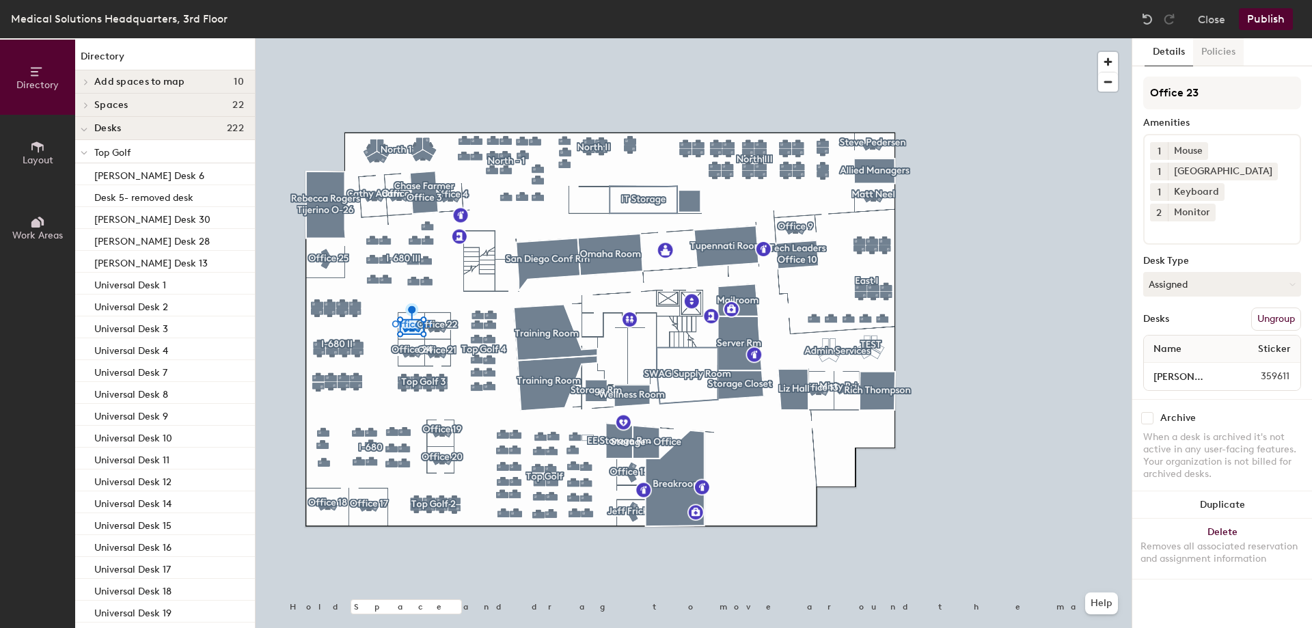
click at [1226, 50] on button "Policies" at bounding box center [1218, 52] width 51 height 28
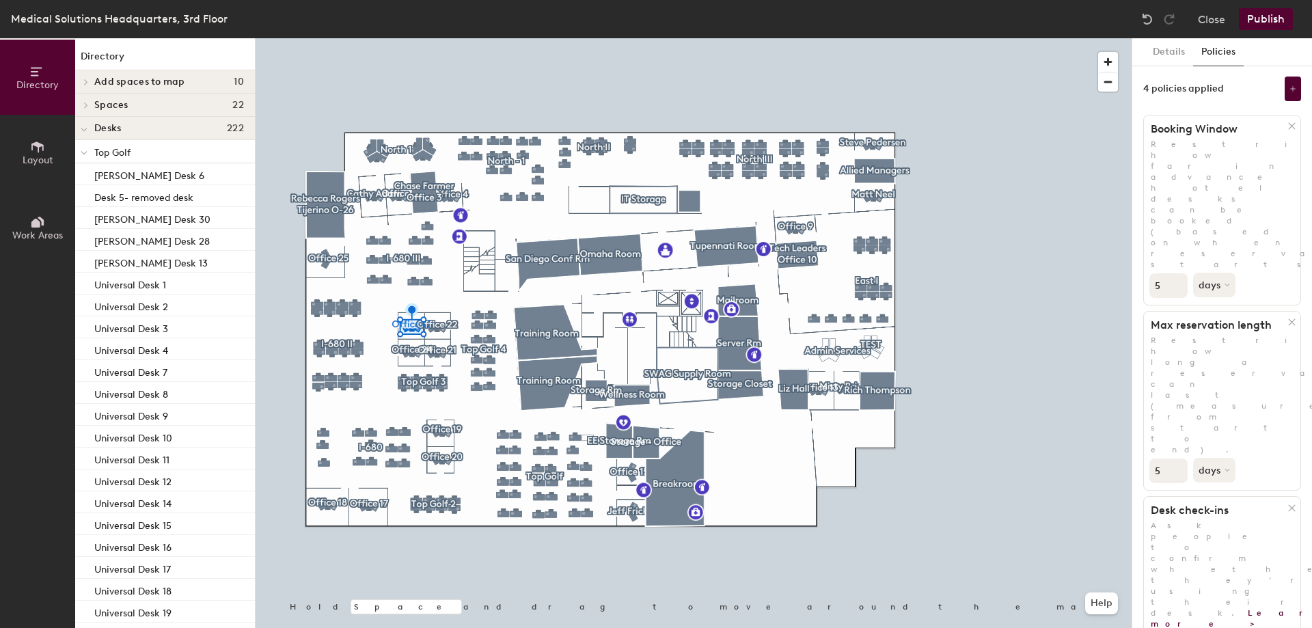
drag, startPoint x: 1165, startPoint y: 190, endPoint x: 1141, endPoint y: 187, distance: 24.8
click at [1141, 187] on div "Details Policies 4 policies applied Booking Window Restrict how far in advance …" at bounding box center [1222, 333] width 180 height 590
type input "14"
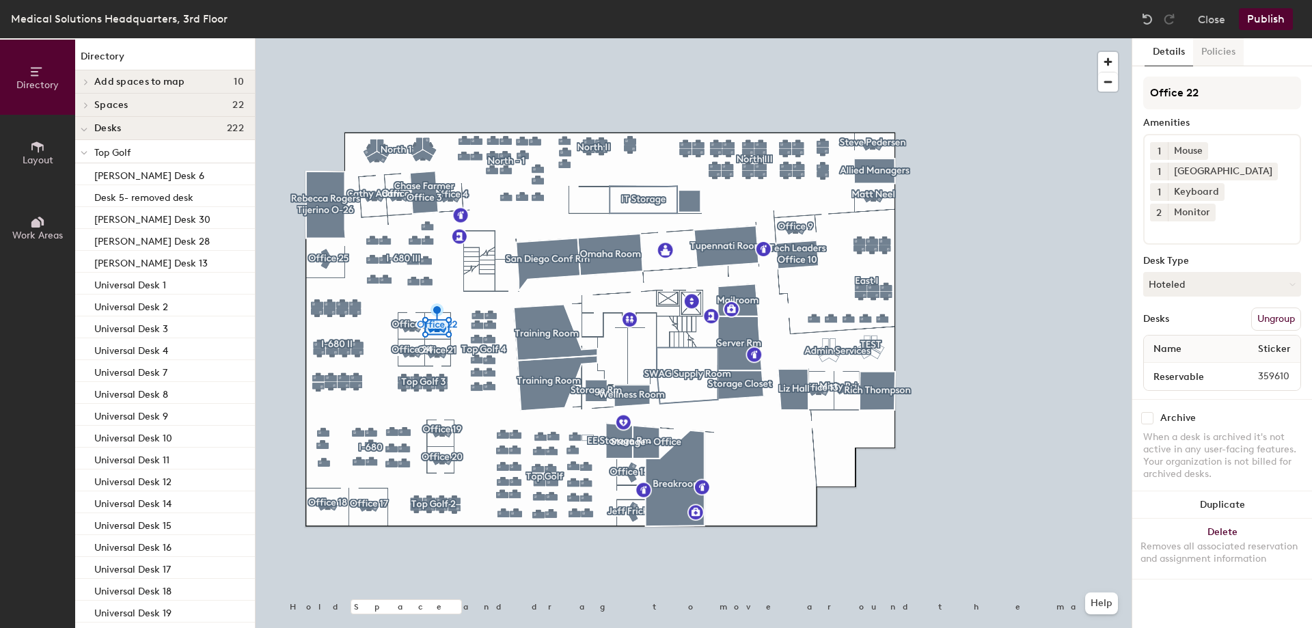
click at [1229, 39] on button "Policies" at bounding box center [1218, 52] width 51 height 28
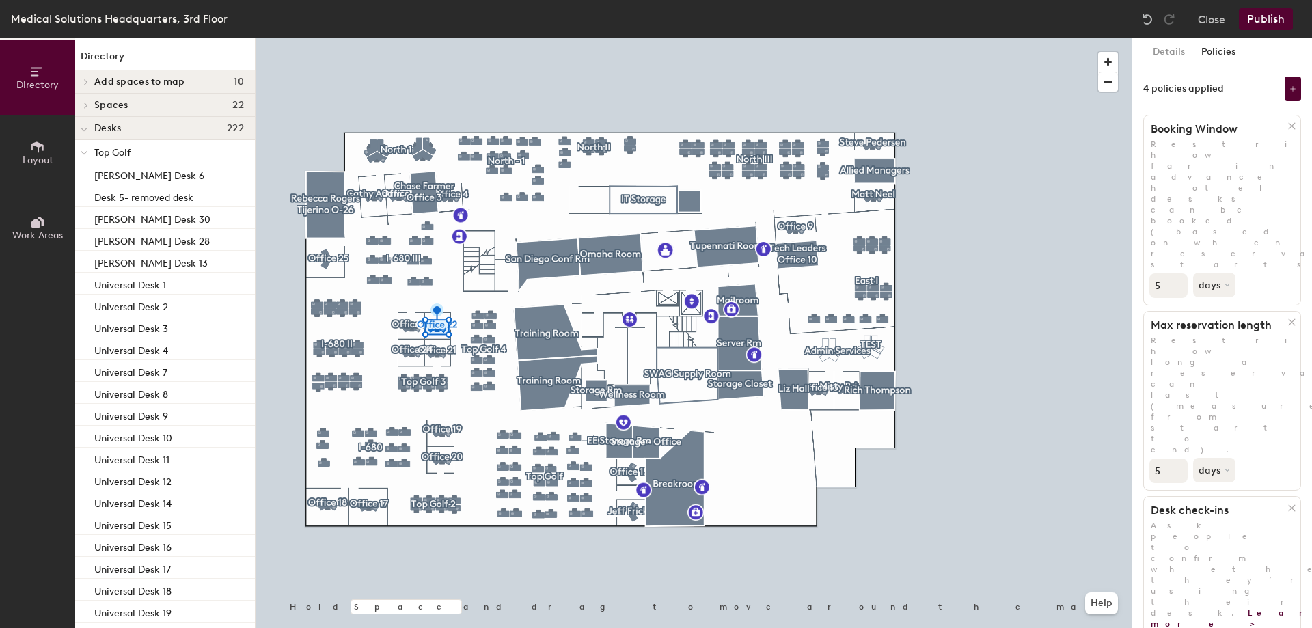
click at [1131, 185] on div "Directory Layout Work Areas Directory Add spaces to map 10 Office 25 [PERSON_NA…" at bounding box center [656, 333] width 1312 height 590
type input "14"
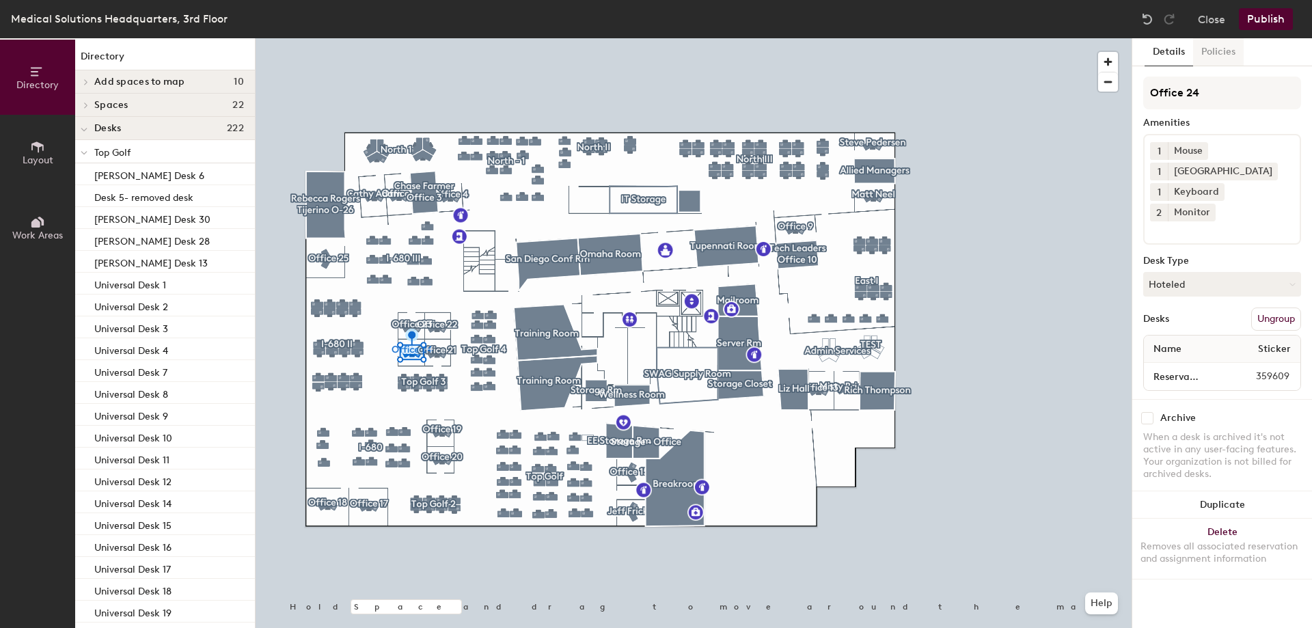
click at [1227, 49] on button "Policies" at bounding box center [1218, 52] width 51 height 28
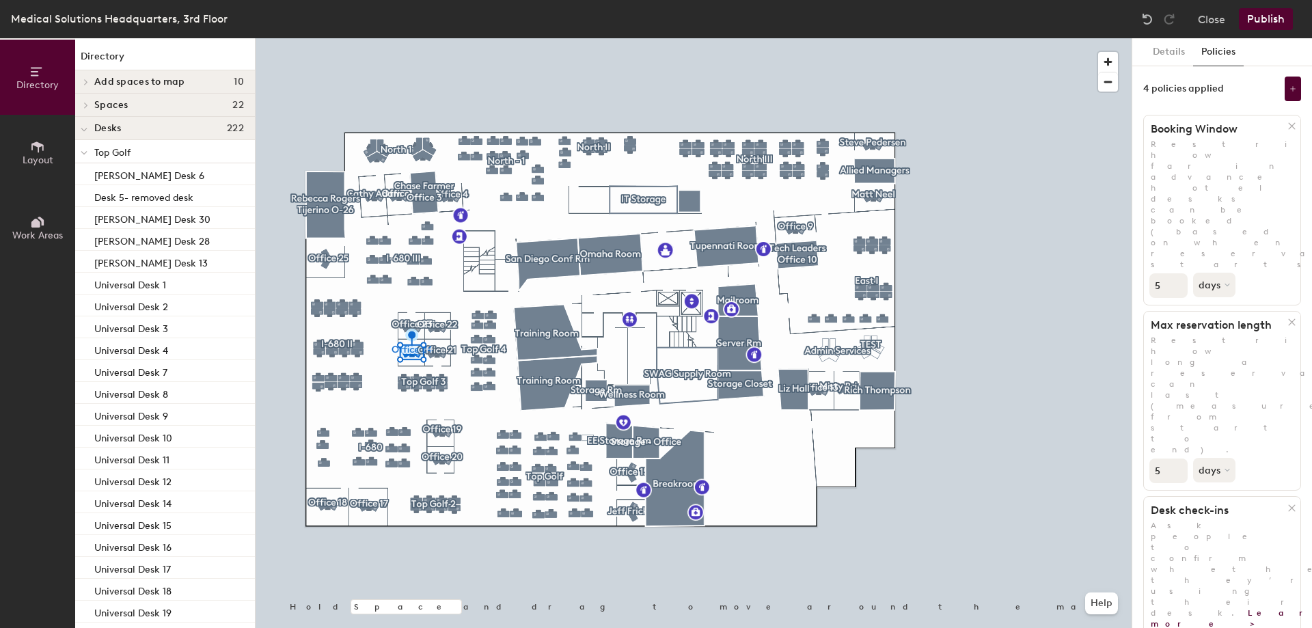
click at [1126, 187] on div "Directory Layout Work Areas Directory Add spaces to map 10 Office 25 [PERSON_NA…" at bounding box center [656, 333] width 1312 height 590
type input "14"
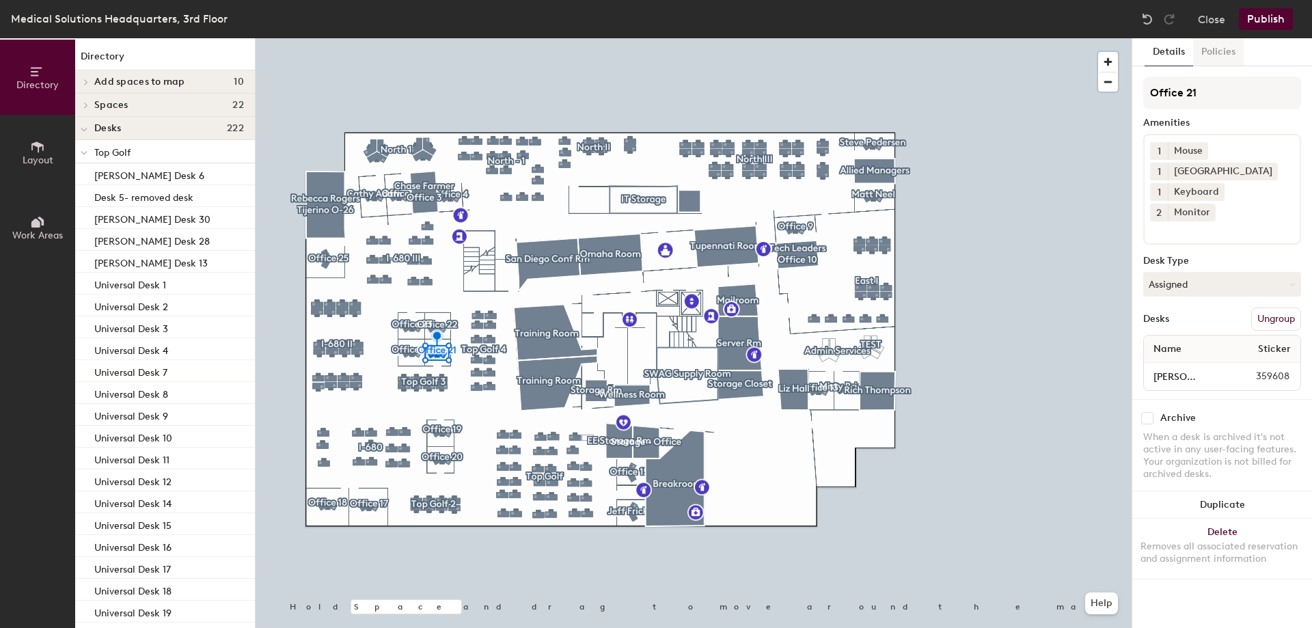
click at [1240, 46] on button "Policies" at bounding box center [1218, 52] width 51 height 28
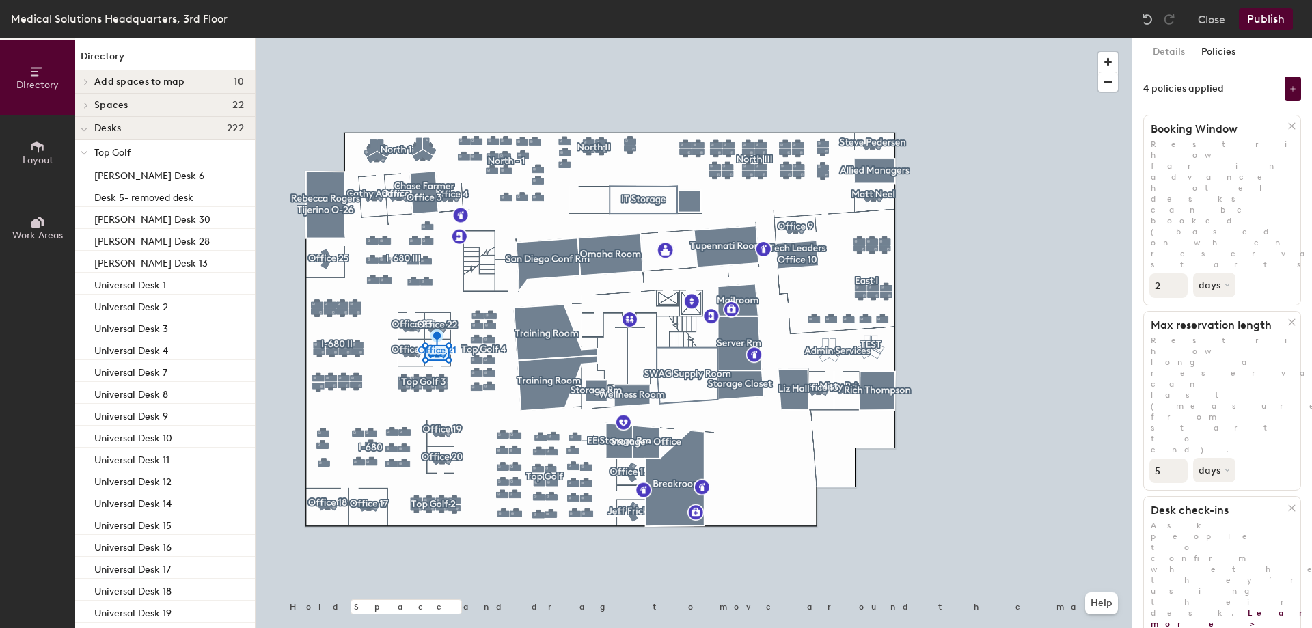
drag, startPoint x: 1174, startPoint y: 191, endPoint x: 1154, endPoint y: 191, distance: 19.8
click at [1149, 273] on input "1" at bounding box center [1168, 285] width 38 height 25
type input "14"
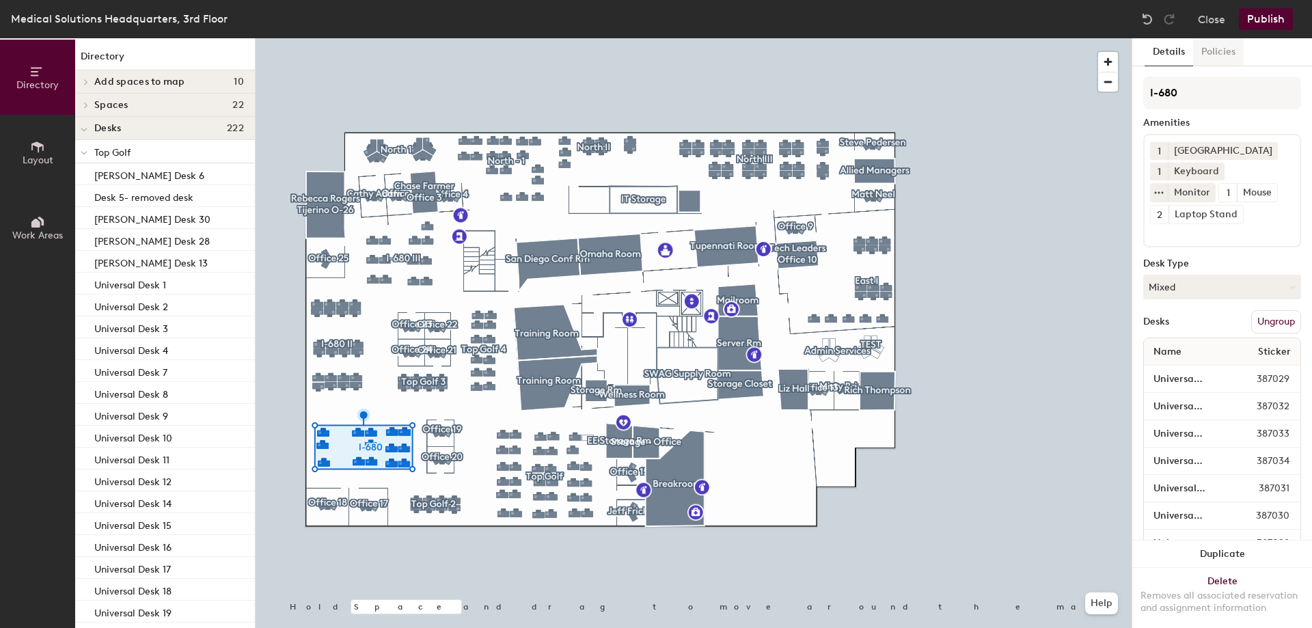
click at [1223, 52] on button "Policies" at bounding box center [1218, 52] width 51 height 28
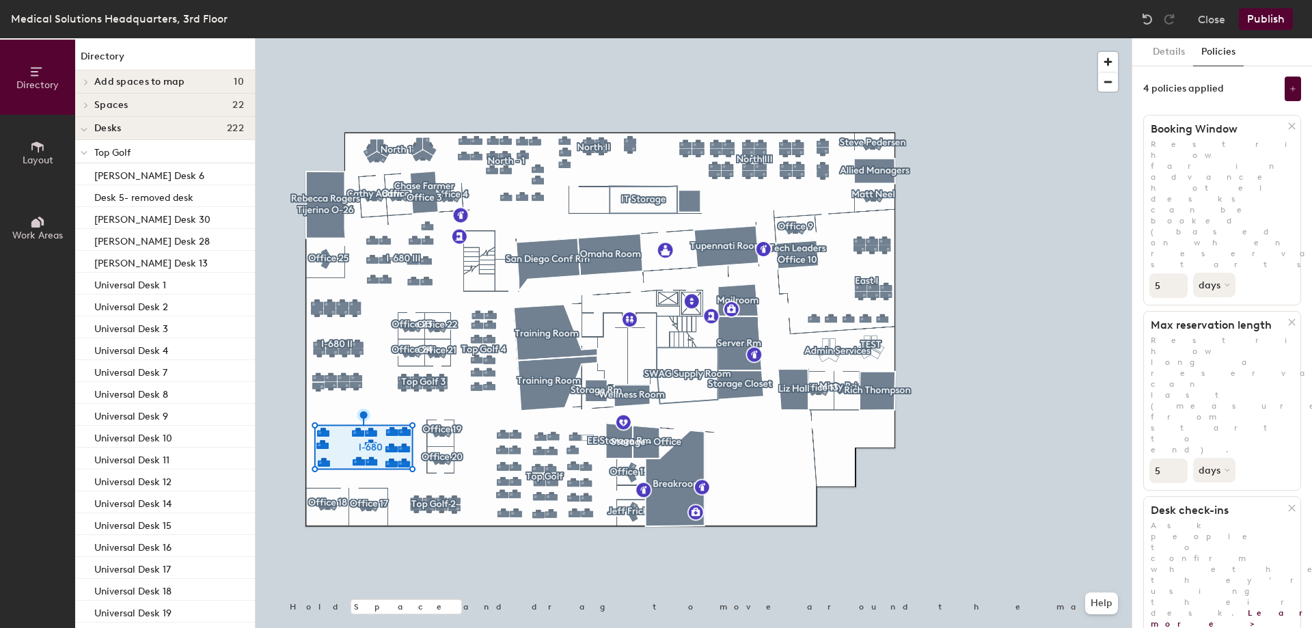
drag, startPoint x: 1161, startPoint y: 189, endPoint x: 1132, endPoint y: 188, distance: 29.4
click at [1132, 188] on div "Details Policies 4 policies applied Booking Window Restrict how far in advance …" at bounding box center [1222, 333] width 180 height 590
type input "14"
click at [628, 38] on div at bounding box center [694, 38] width 876 height 0
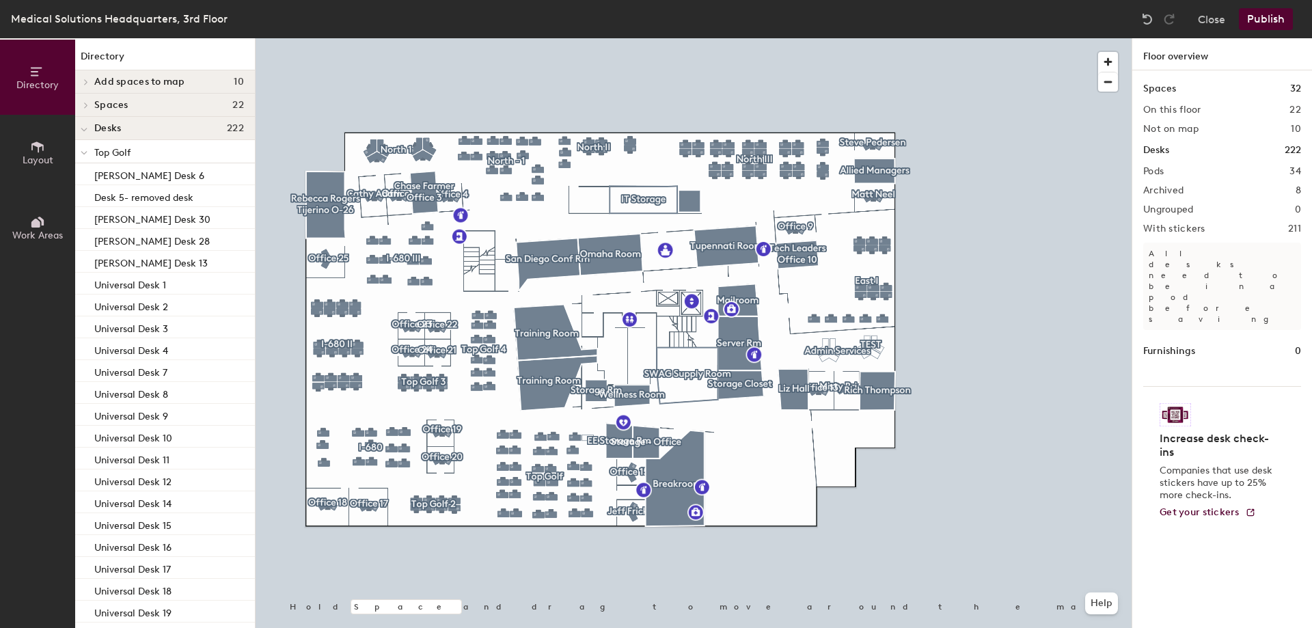
click at [631, 38] on div at bounding box center [694, 38] width 876 height 0
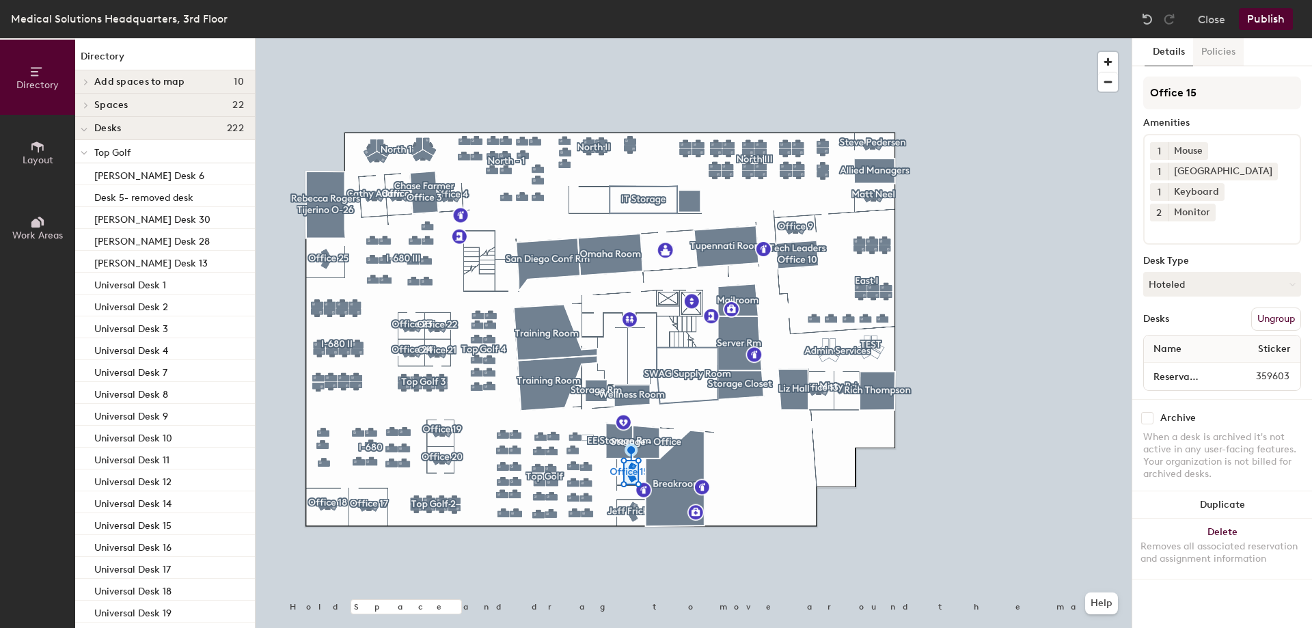
click at [1220, 51] on button "Policies" at bounding box center [1218, 52] width 51 height 28
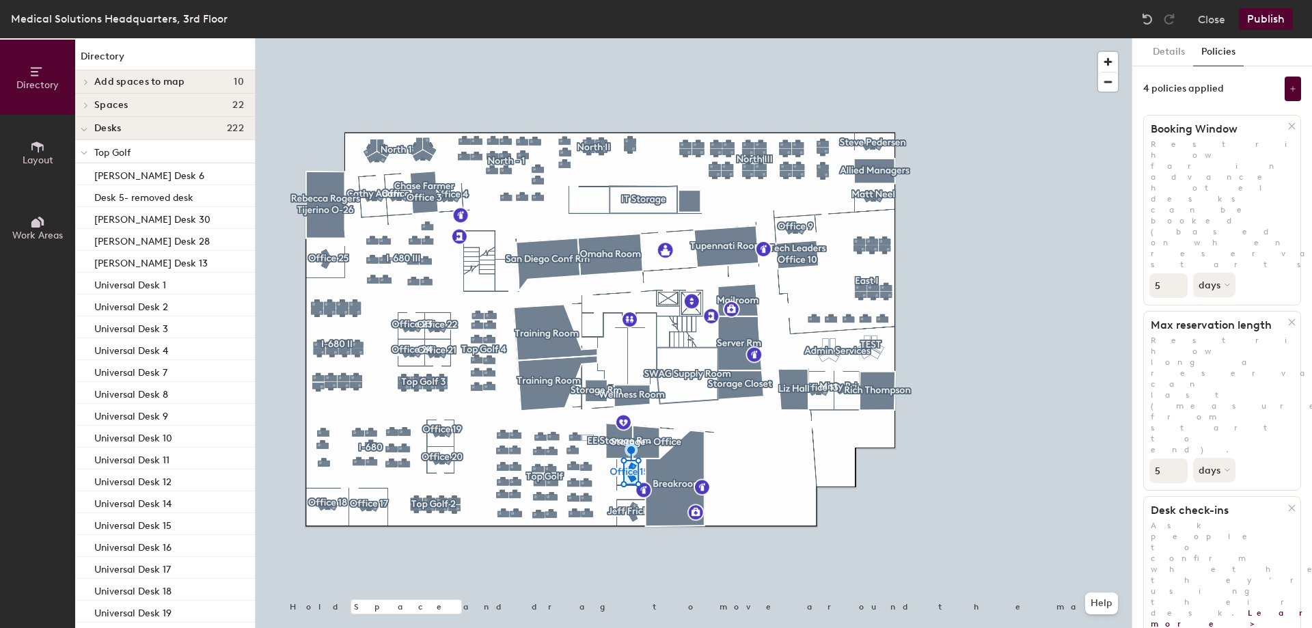
drag, startPoint x: 1167, startPoint y: 192, endPoint x: 1142, endPoint y: 192, distance: 25.3
click at [1142, 192] on div "Details Policies 4 policies applied Booking Window Restrict how far in advance …" at bounding box center [1222, 333] width 180 height 590
type input "14"
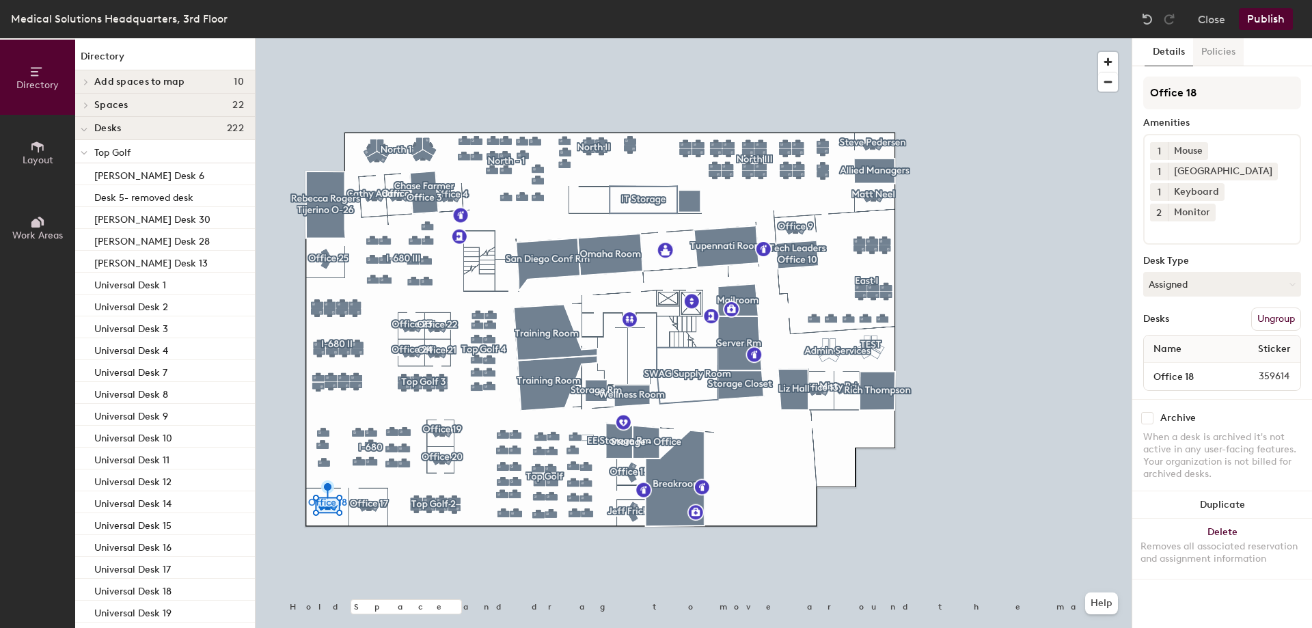
click at [1207, 45] on button "Policies" at bounding box center [1218, 52] width 51 height 28
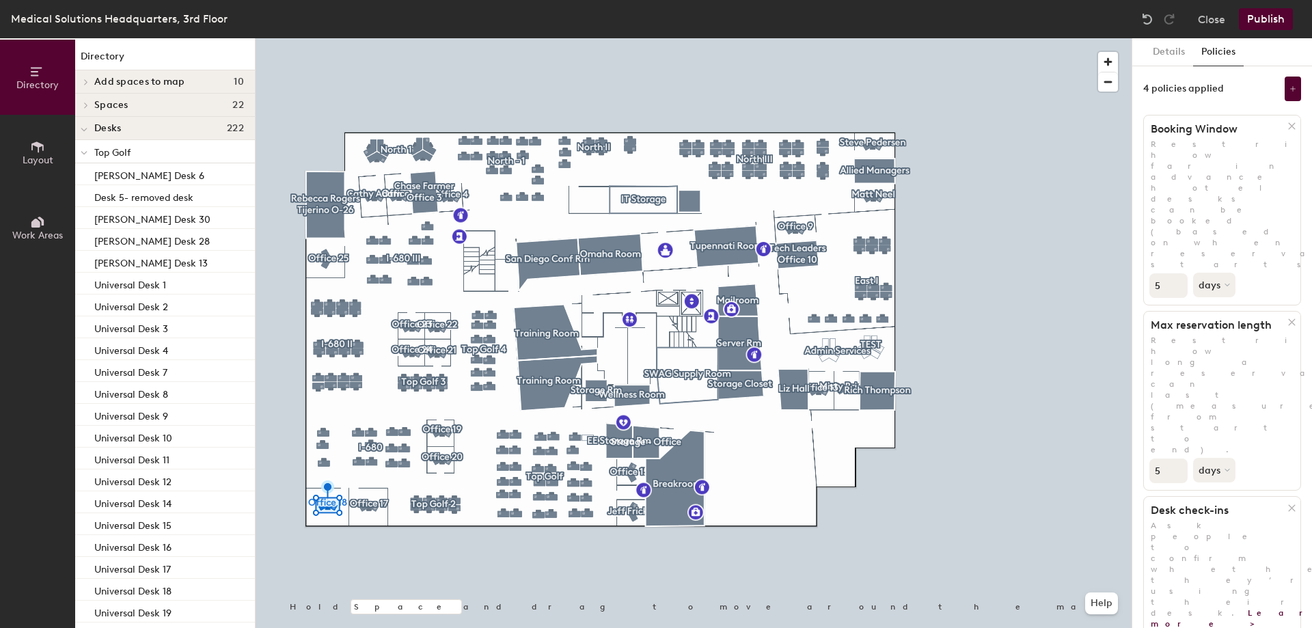
click at [1125, 193] on div "Directory Layout Work Areas Directory Add spaces to map 10 Office 25 [PERSON_NA…" at bounding box center [656, 333] width 1312 height 590
type input "14"
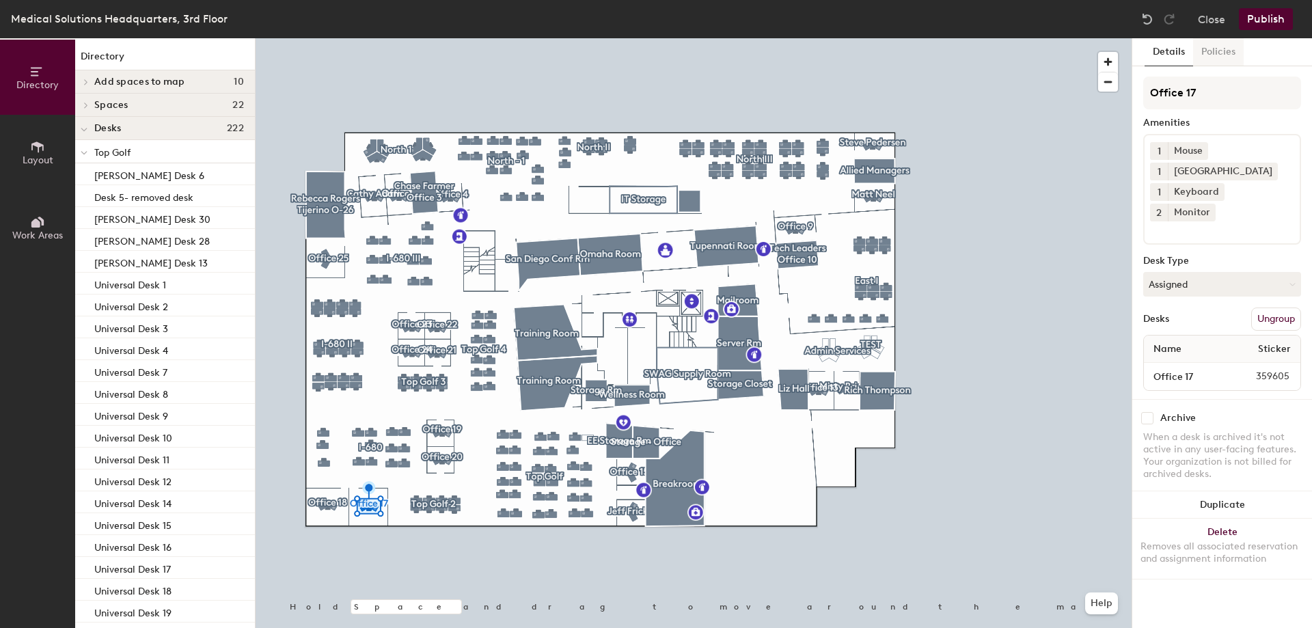
click at [1224, 42] on button "Policies" at bounding box center [1218, 52] width 51 height 28
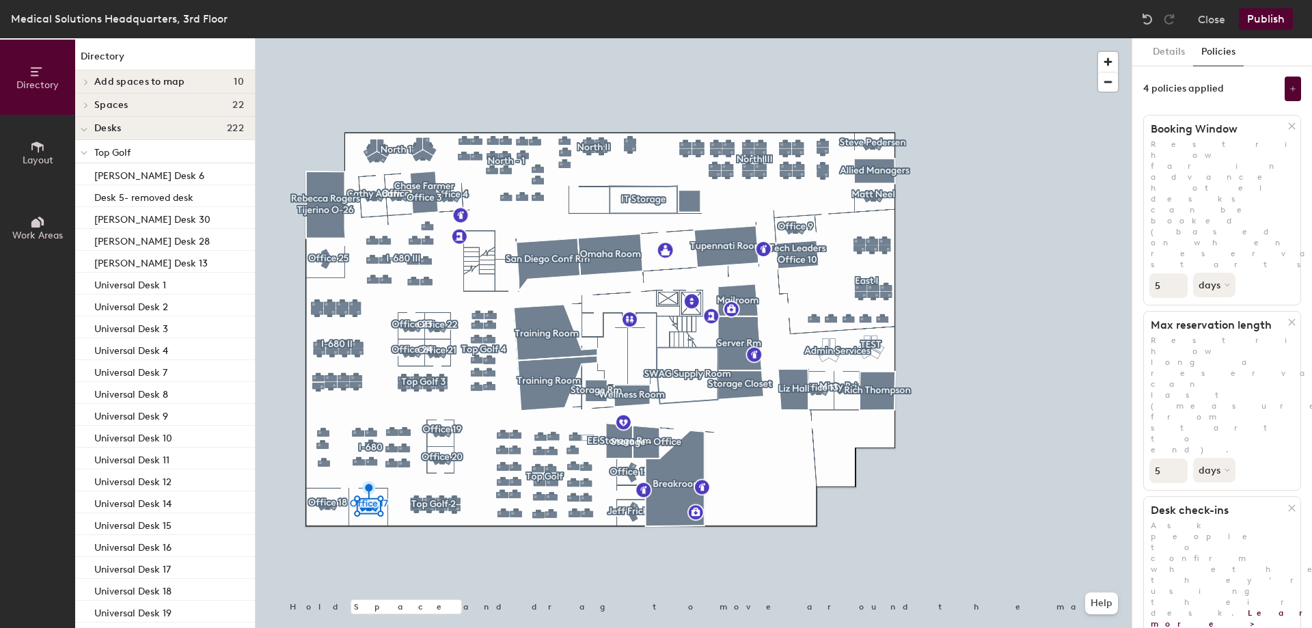
click at [1122, 185] on div "Directory Layout Work Areas Directory Add spaces to map 10 Office 25 [PERSON_NA…" at bounding box center [656, 333] width 1312 height 590
type input "14"
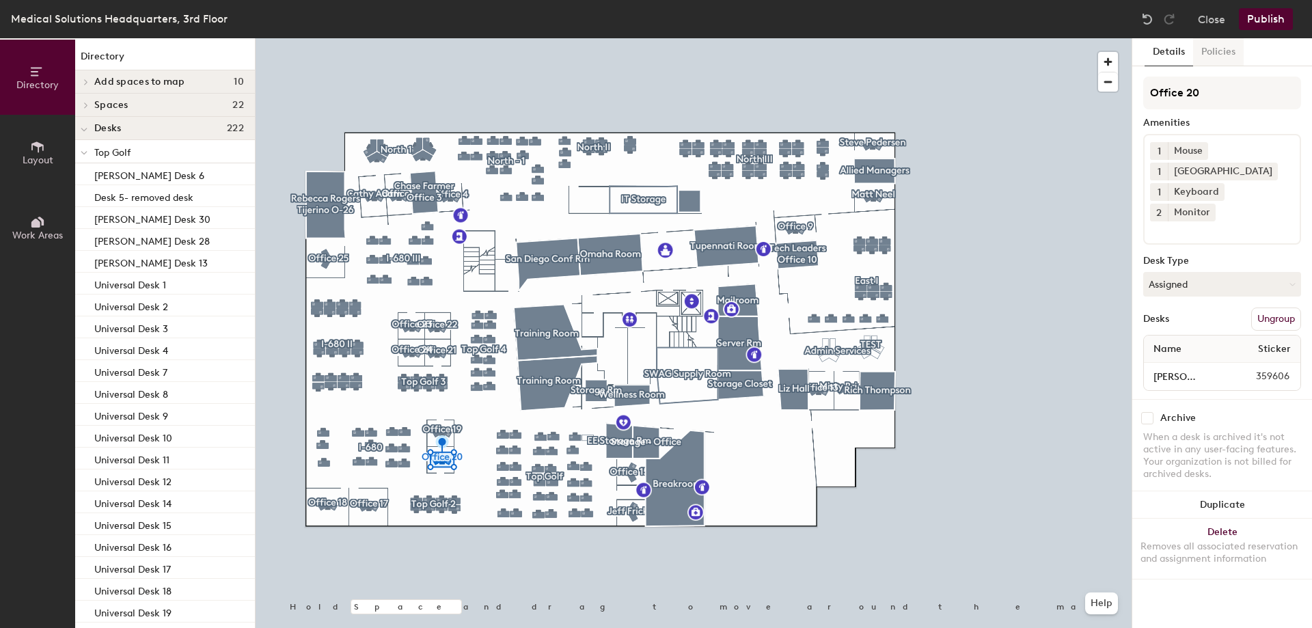
click at [1218, 45] on button "Policies" at bounding box center [1218, 52] width 51 height 28
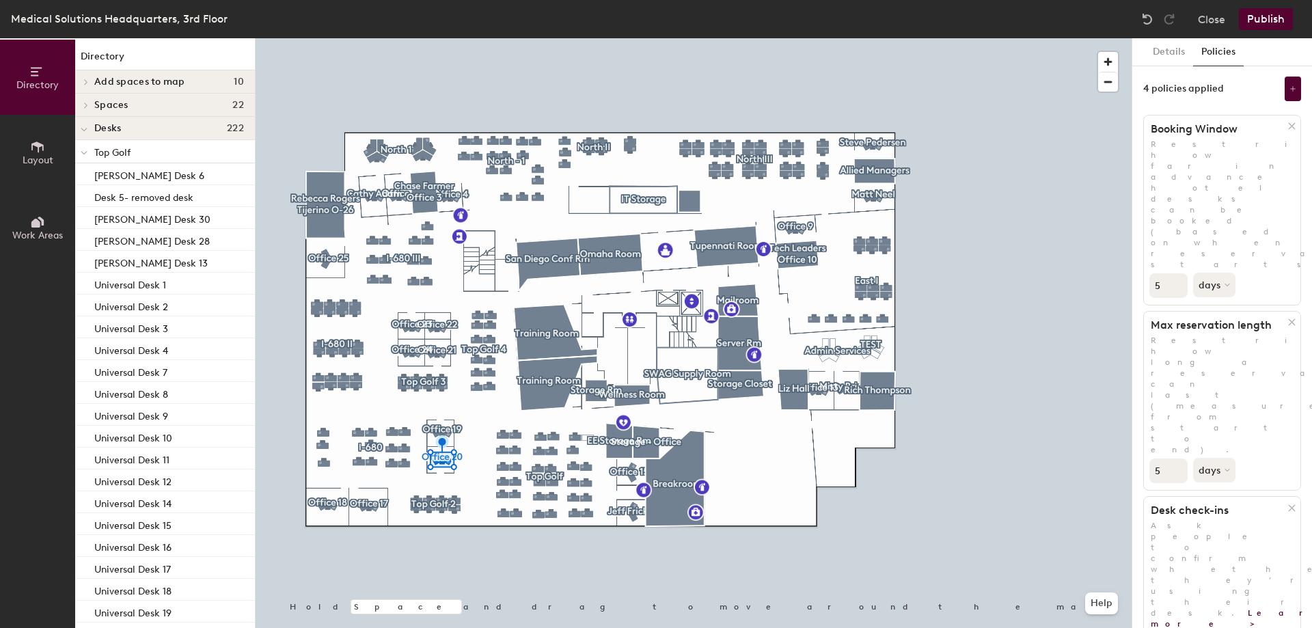
click at [1098, 194] on div "Directory Layout Work Areas Directory Add spaces to map 10 Office 25 [PERSON_NA…" at bounding box center [656, 333] width 1312 height 590
type input "14"
click at [429, 38] on div at bounding box center [694, 38] width 876 height 0
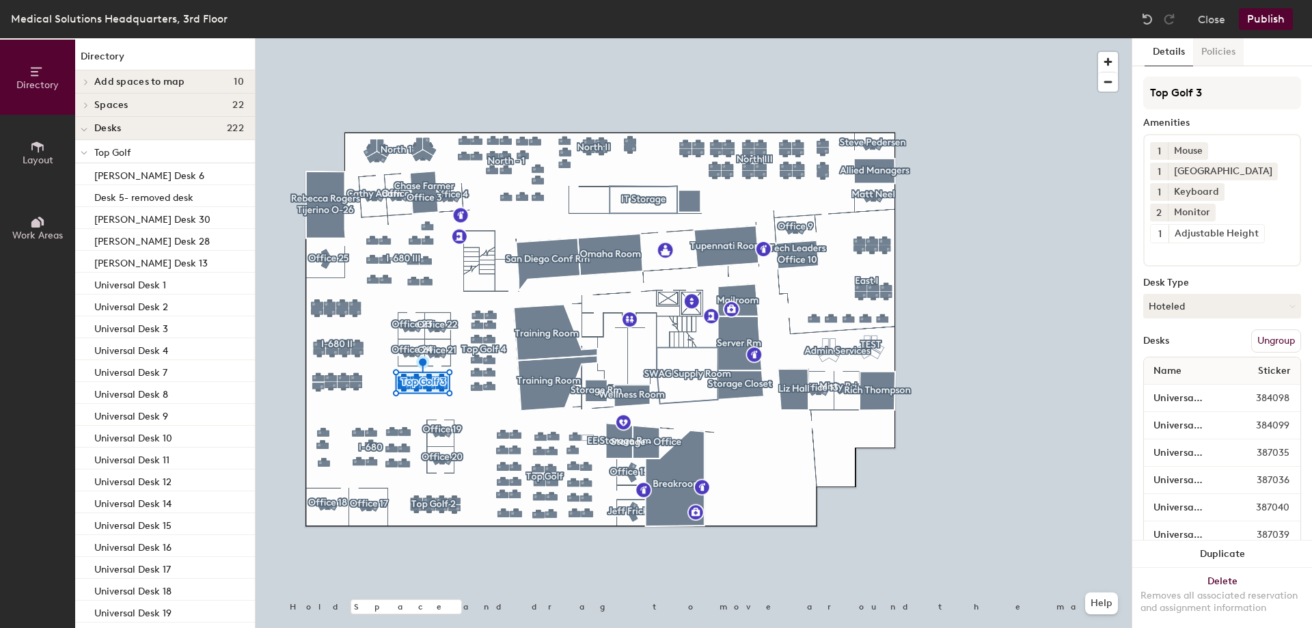
click at [1231, 52] on button "Policies" at bounding box center [1218, 52] width 51 height 28
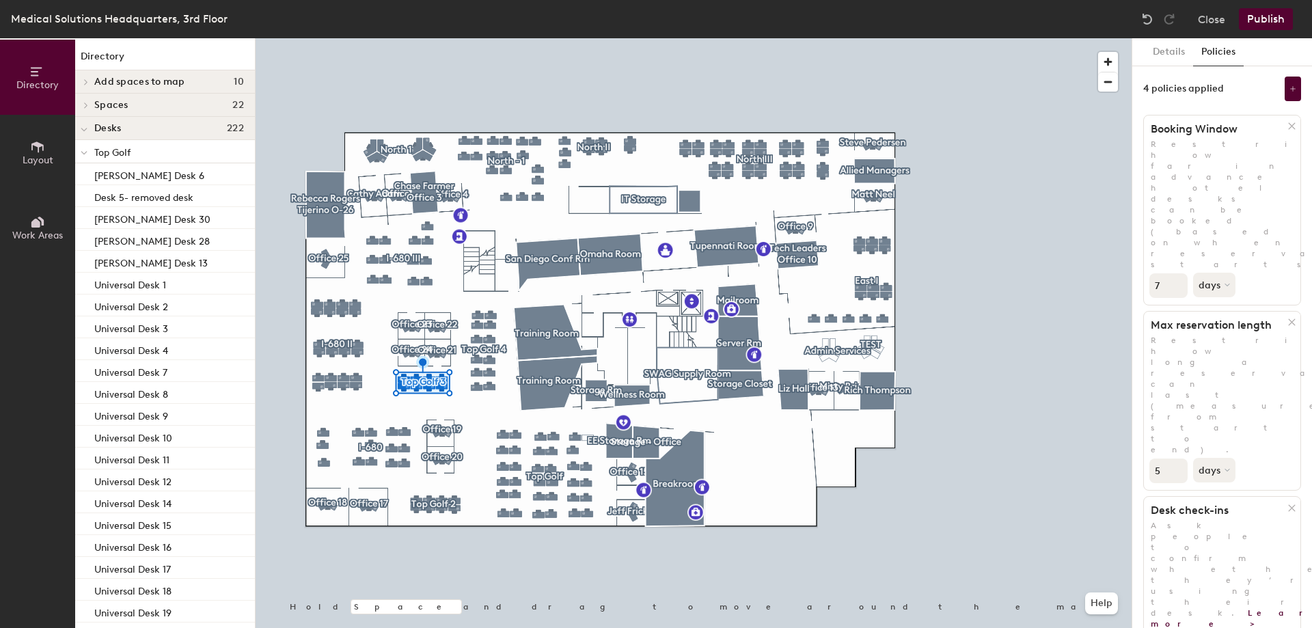
click at [1175, 273] on input "7" at bounding box center [1168, 285] width 38 height 25
click at [1069, 185] on div "Directory Layout Work Areas Directory Add spaces to map 10 Office 25 [PERSON_NA…" at bounding box center [656, 333] width 1312 height 590
type input "14"
click at [486, 38] on div at bounding box center [694, 38] width 876 height 0
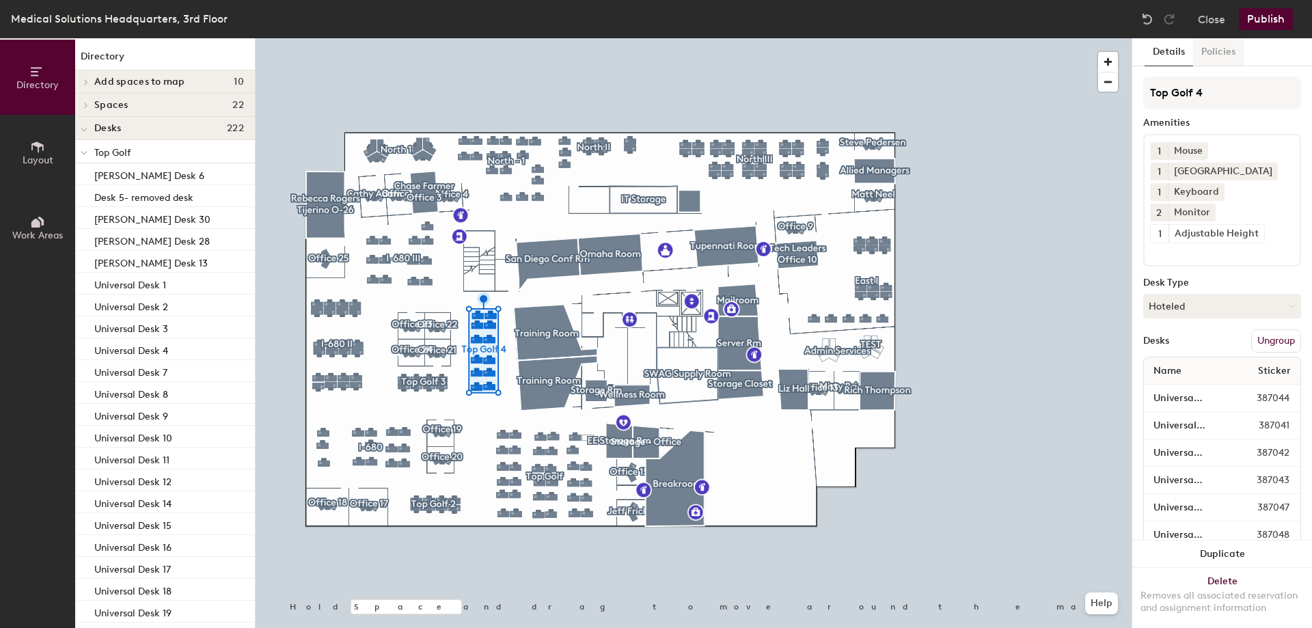
click at [1238, 54] on button "Policies" at bounding box center [1218, 52] width 51 height 28
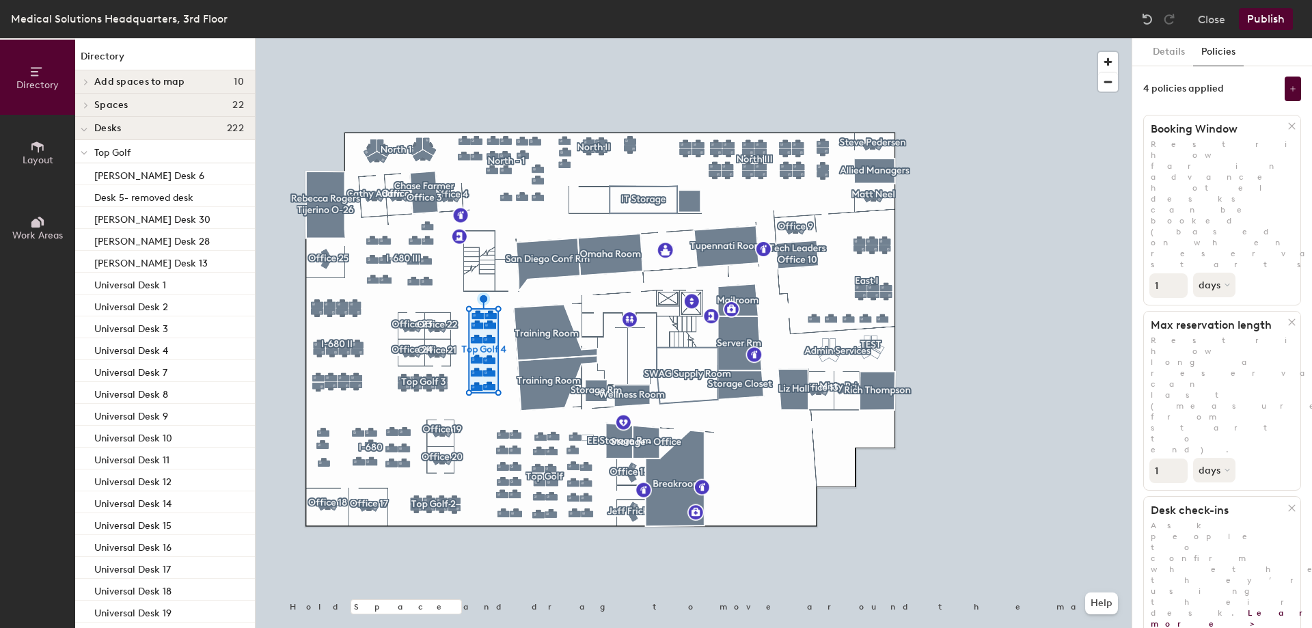
click at [1167, 273] on input "1" at bounding box center [1168, 285] width 38 height 25
type input "14"
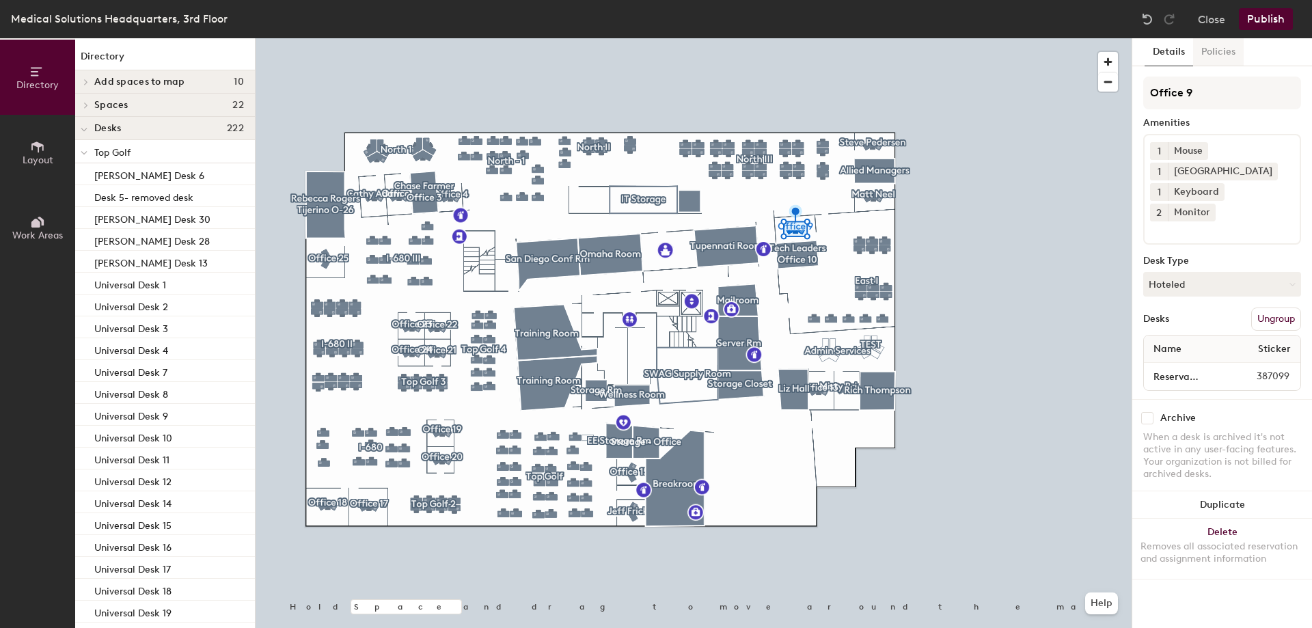
click at [1232, 45] on button "Policies" at bounding box center [1218, 52] width 51 height 28
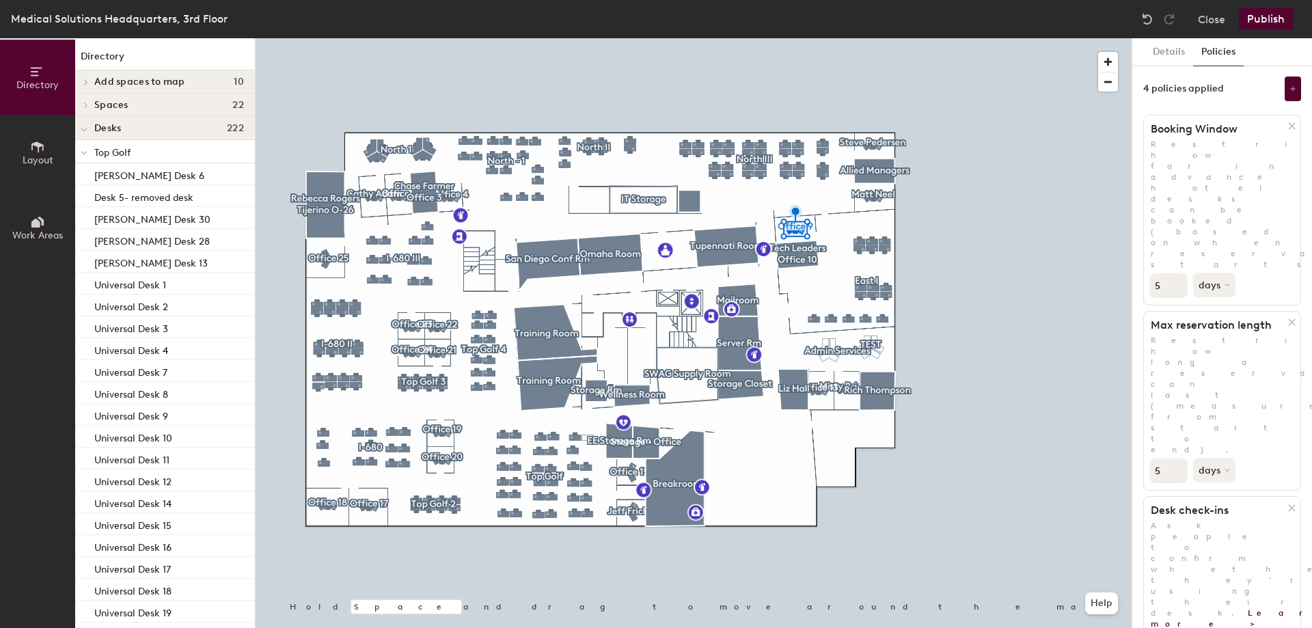
drag, startPoint x: 1169, startPoint y: 187, endPoint x: 1133, endPoint y: 188, distance: 35.6
click at [1133, 188] on div "Details Policies 4 policies applied Booking Window Restrict how far in advance …" at bounding box center [1222, 333] width 180 height 590
type input "14"
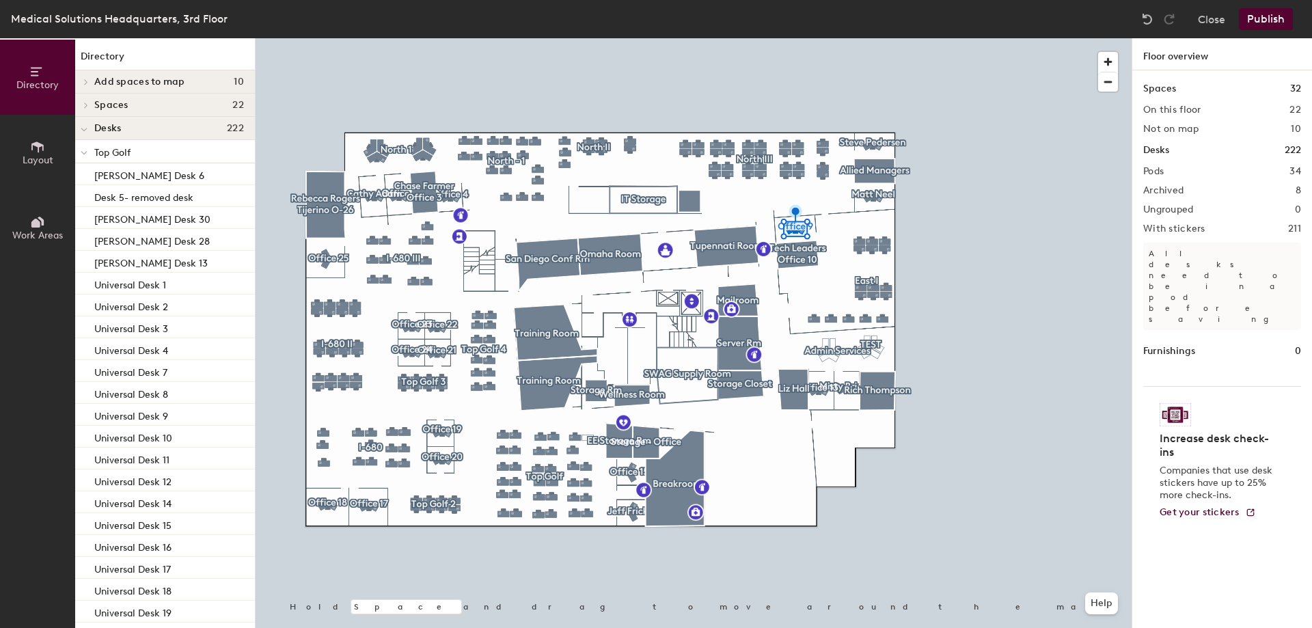
click at [1273, 18] on button "Publish" at bounding box center [1266, 19] width 54 height 22
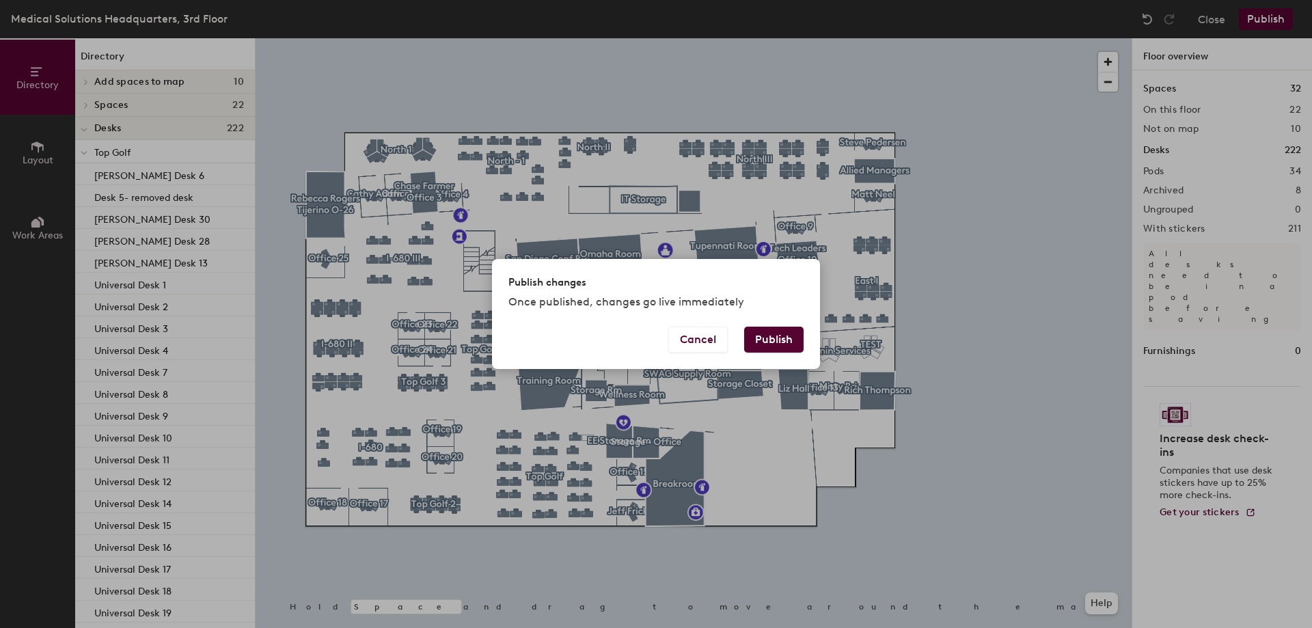
click at [765, 334] on button "Publish" at bounding box center [773, 340] width 59 height 26
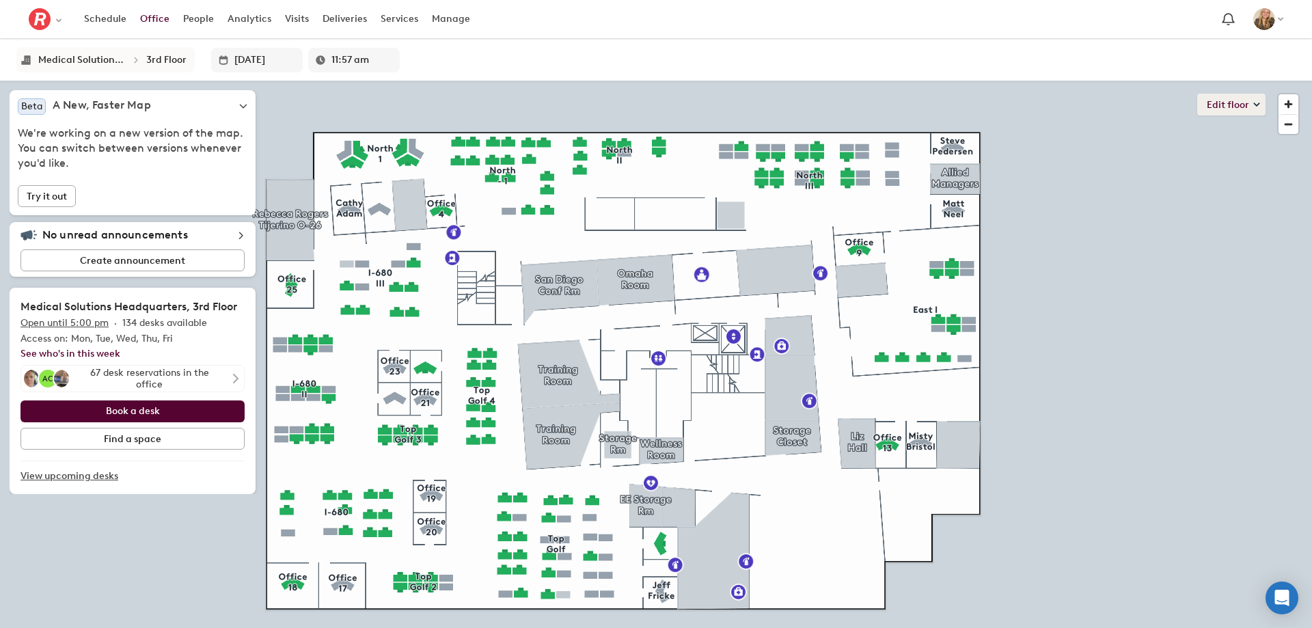
click at [1218, 104] on button "Edit floor" at bounding box center [1231, 105] width 68 height 22
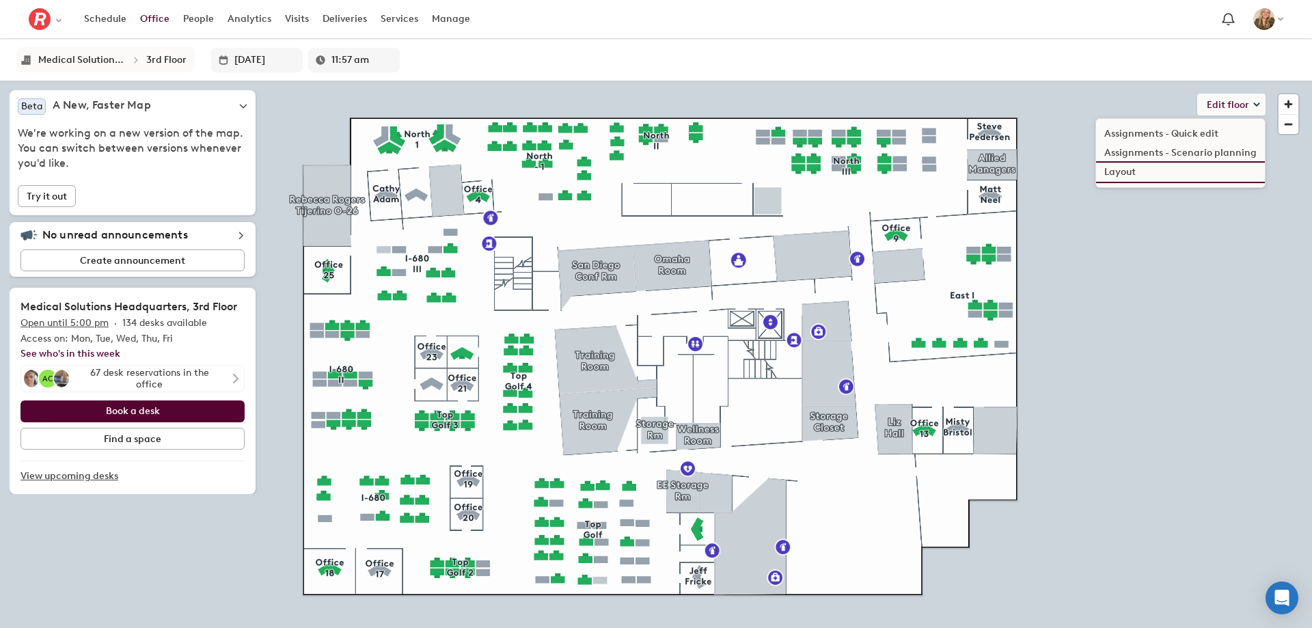
click at [1135, 173] on li "Layout" at bounding box center [1180, 172] width 169 height 19
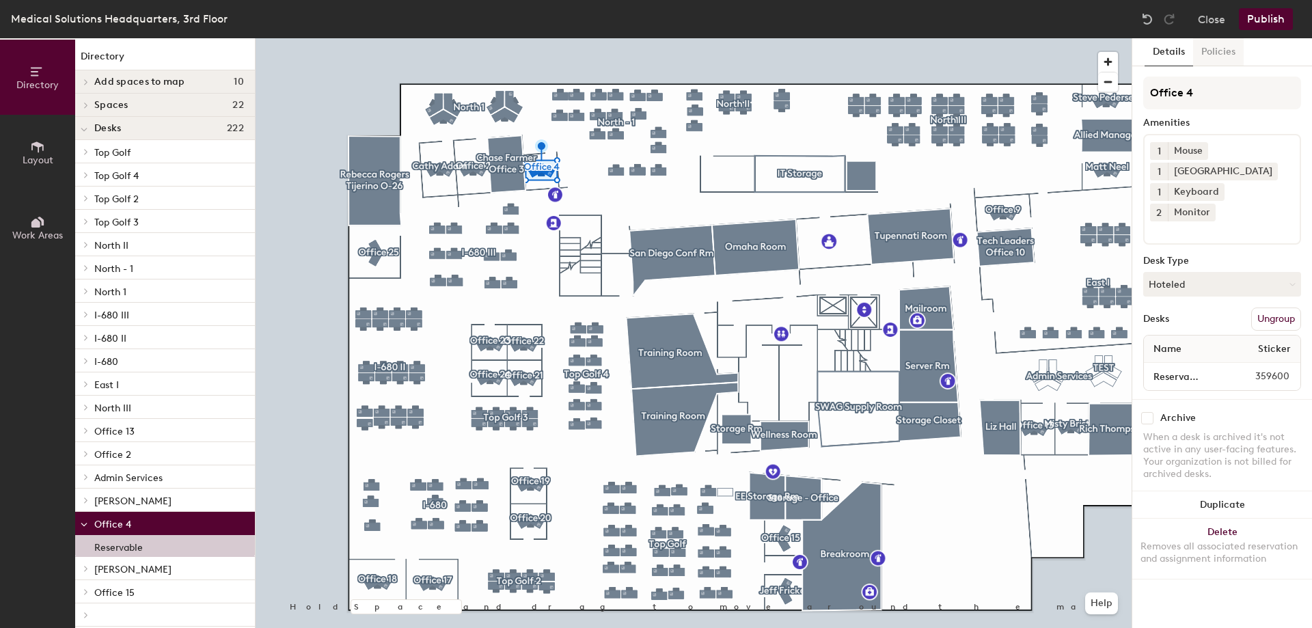
click at [1214, 49] on button "Policies" at bounding box center [1218, 52] width 51 height 28
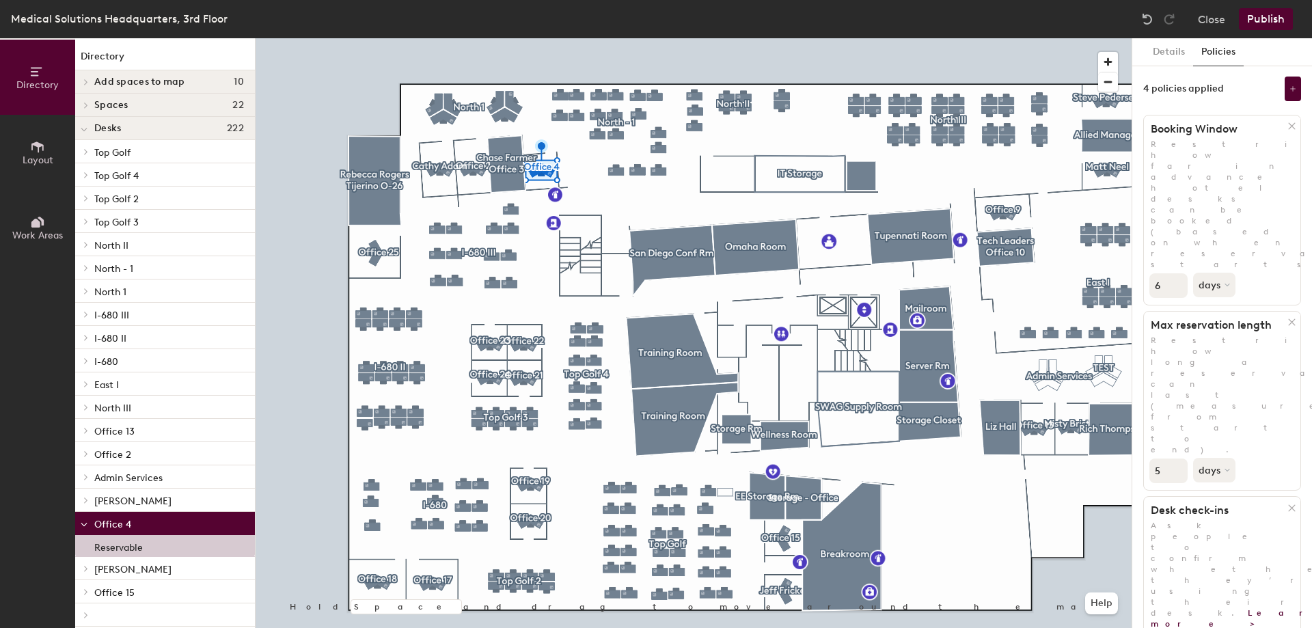
click at [1177, 273] on input "6" at bounding box center [1168, 285] width 38 height 25
click at [1177, 273] on input "7" at bounding box center [1168, 285] width 38 height 25
click at [1177, 273] on input "8" at bounding box center [1168, 285] width 38 height 25
click at [1177, 273] on input "9" at bounding box center [1168, 285] width 38 height 25
click at [1177, 273] on input "10" at bounding box center [1168, 285] width 38 height 25
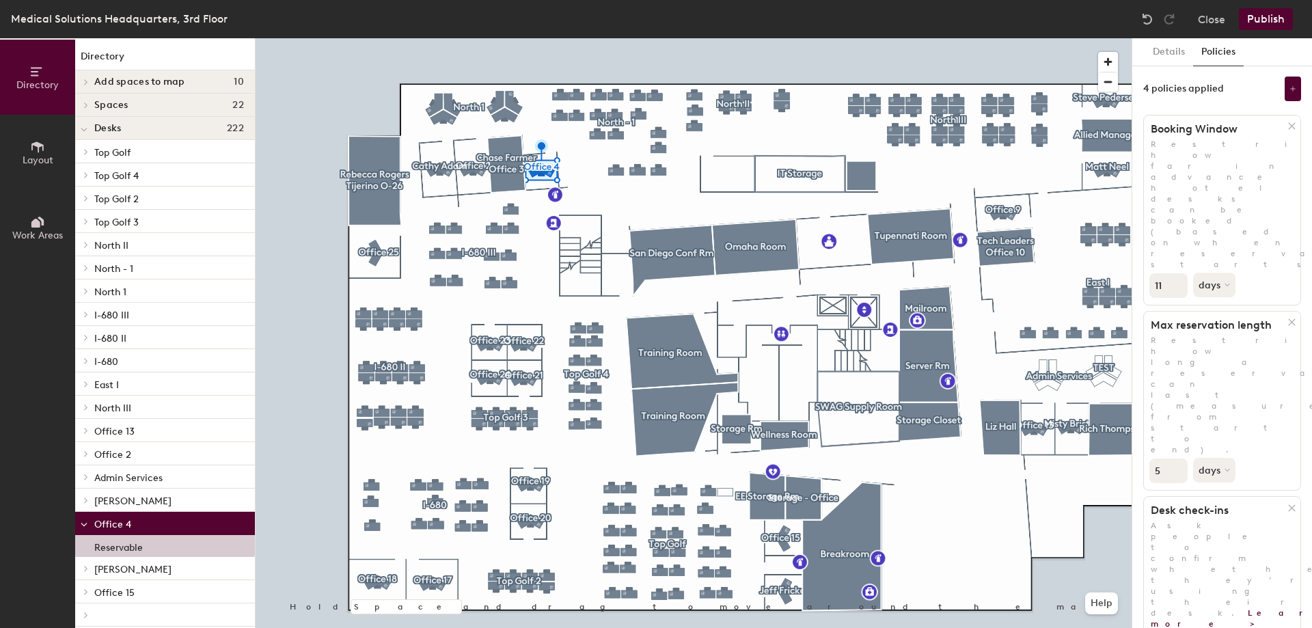
click at [1177, 273] on input "11" at bounding box center [1168, 285] width 38 height 25
click at [1177, 273] on input "12" at bounding box center [1168, 285] width 38 height 25
click at [1177, 273] on input "13" at bounding box center [1168, 285] width 38 height 25
type input "14"
click at [1177, 273] on input "14" at bounding box center [1168, 285] width 38 height 25
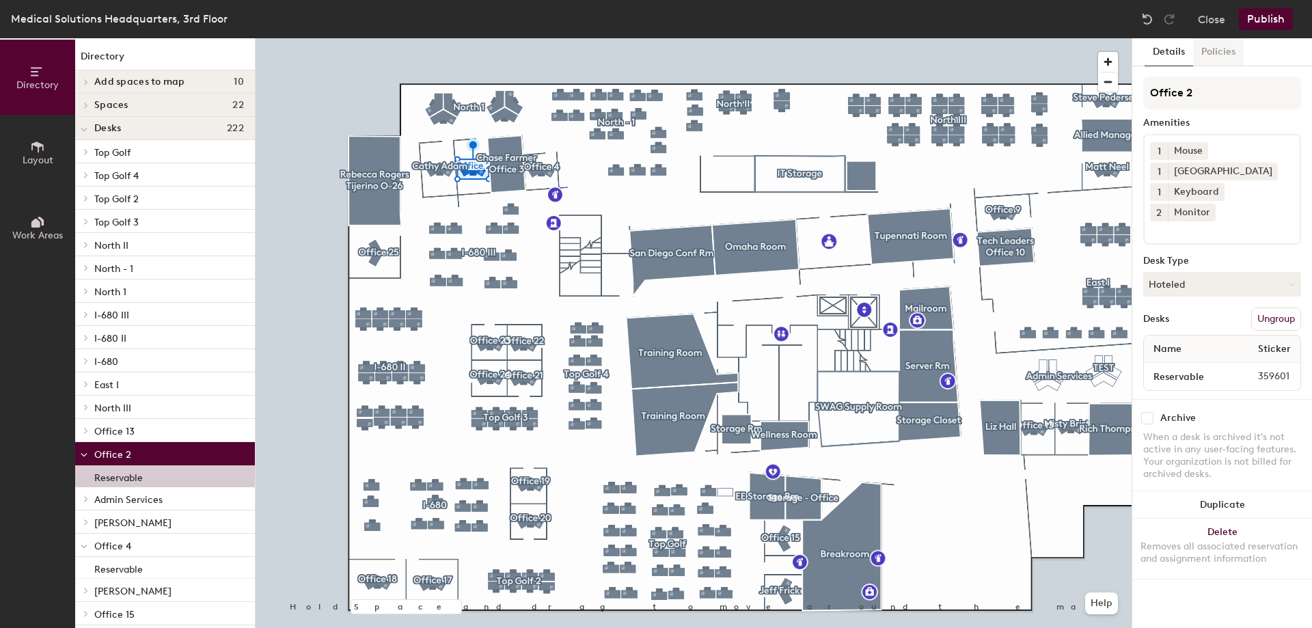
click at [1213, 54] on button "Policies" at bounding box center [1218, 52] width 51 height 28
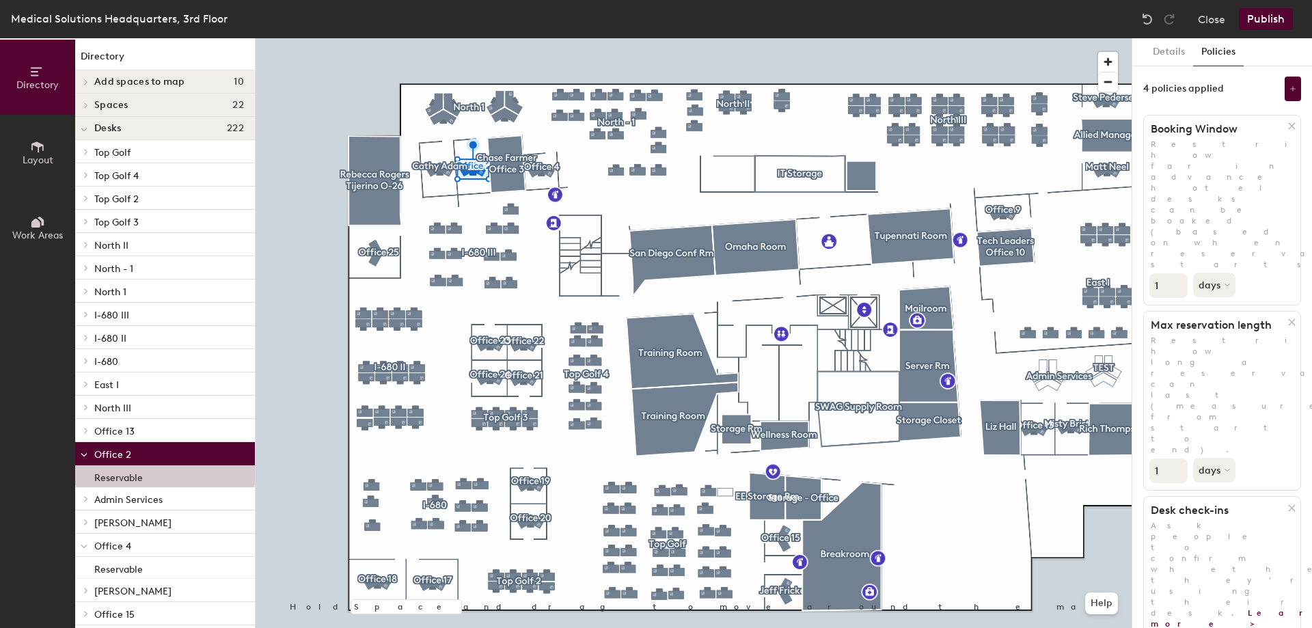
click at [1167, 273] on input "1" at bounding box center [1168, 285] width 38 height 25
type input "14"
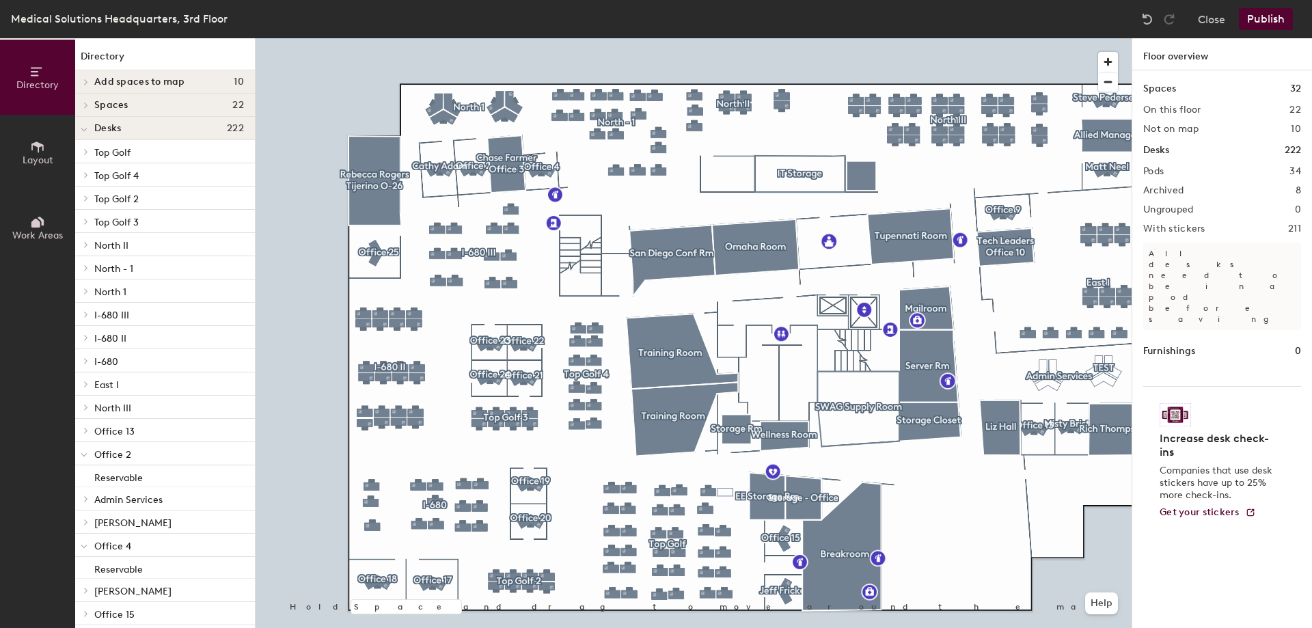
click at [1255, 14] on button "Publish" at bounding box center [1266, 19] width 54 height 22
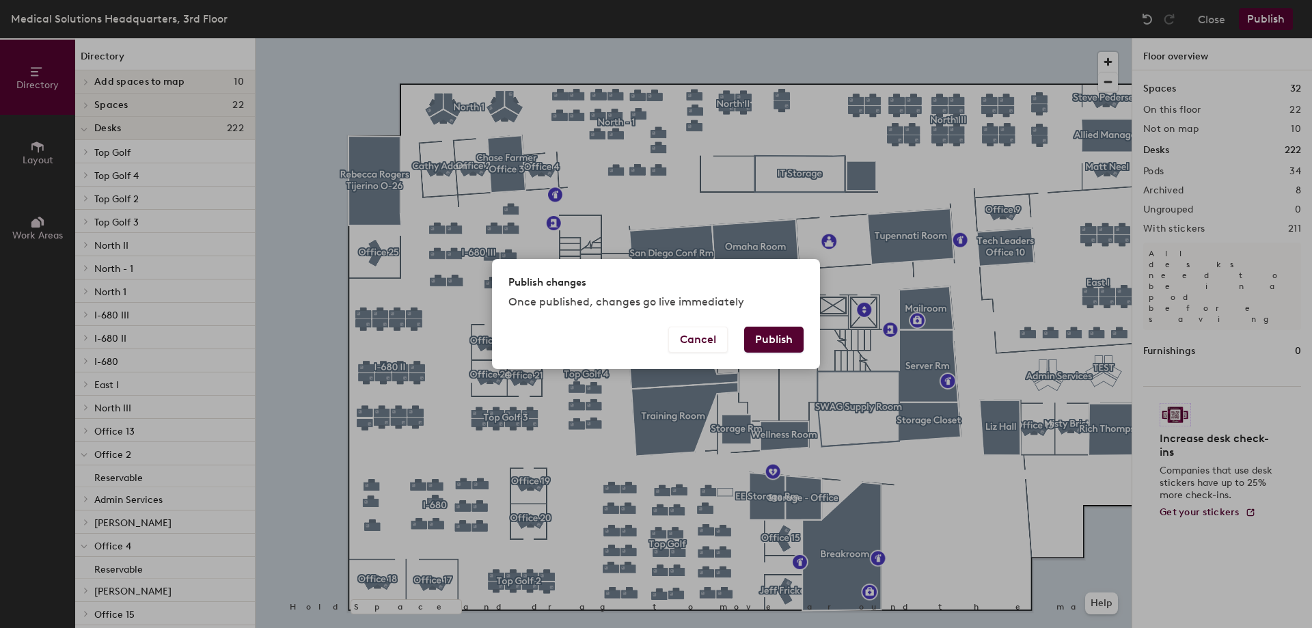
click at [776, 333] on button "Publish" at bounding box center [773, 340] width 59 height 26
